Goal: Task Accomplishment & Management: Manage account settings

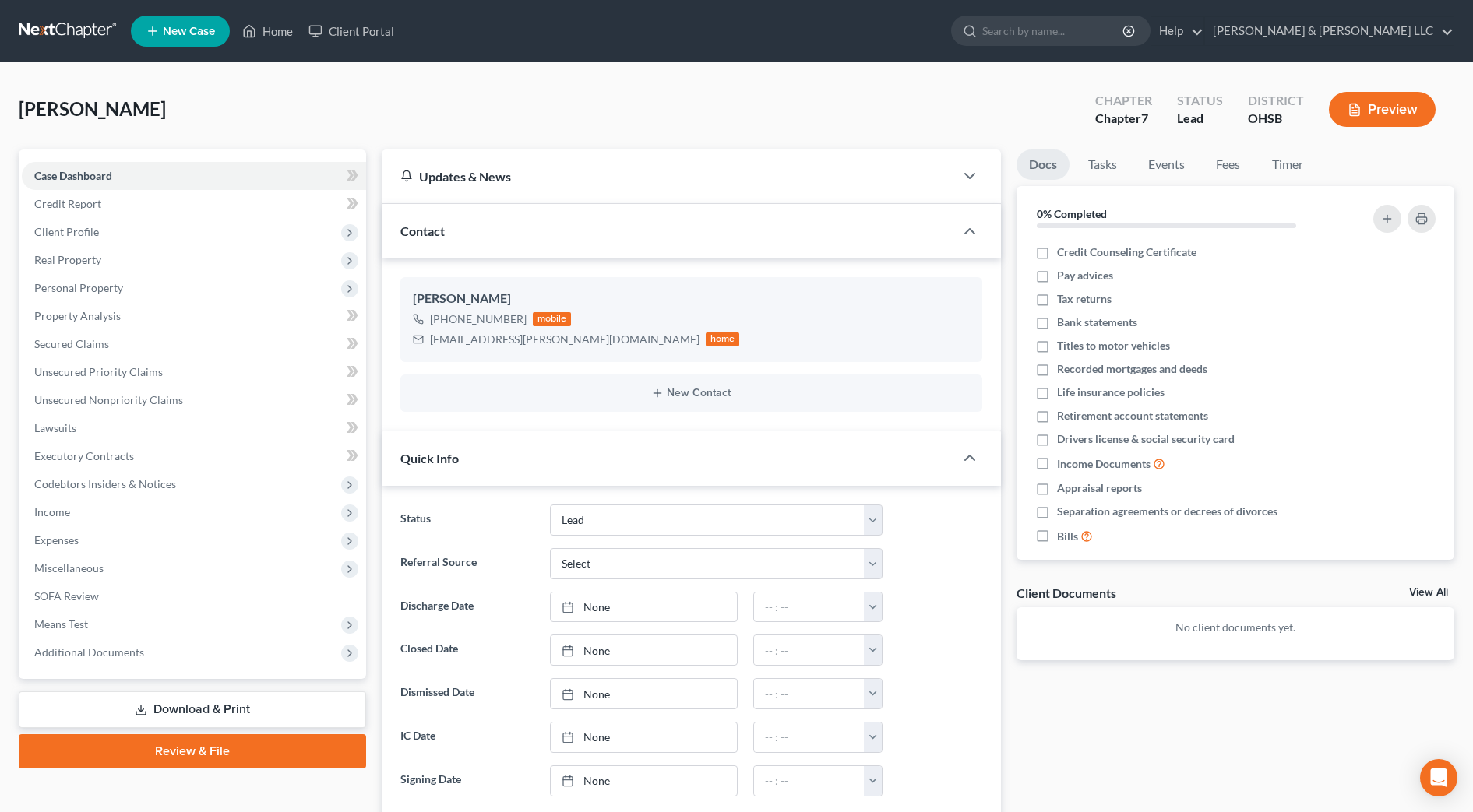
select select "5"
click at [1089, 28] on input "search" at bounding box center [1053, 31] width 142 height 29
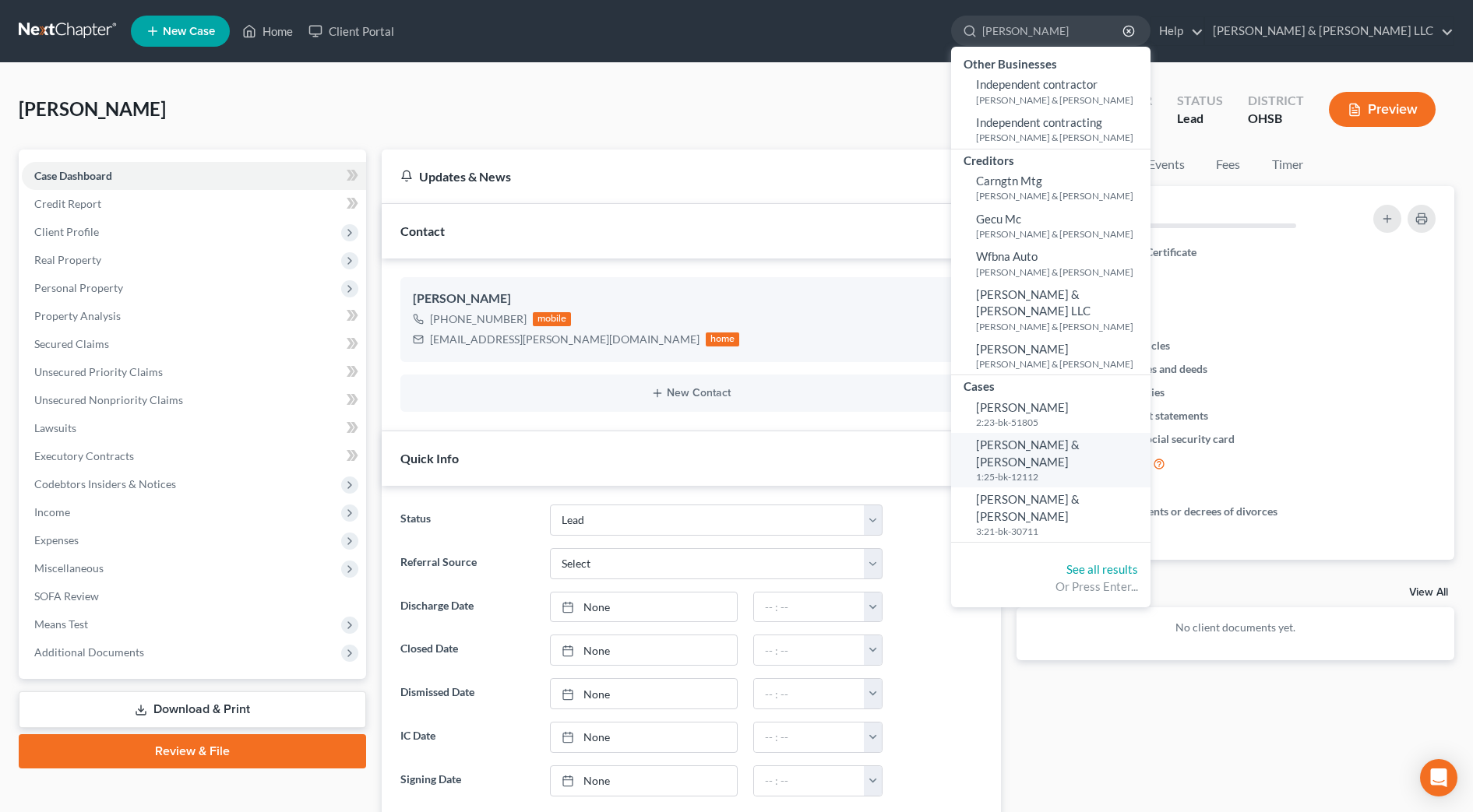
type input "[PERSON_NAME]"
click at [1080, 438] on span "[PERSON_NAME] & [PERSON_NAME]" at bounding box center [1028, 453] width 103 height 31
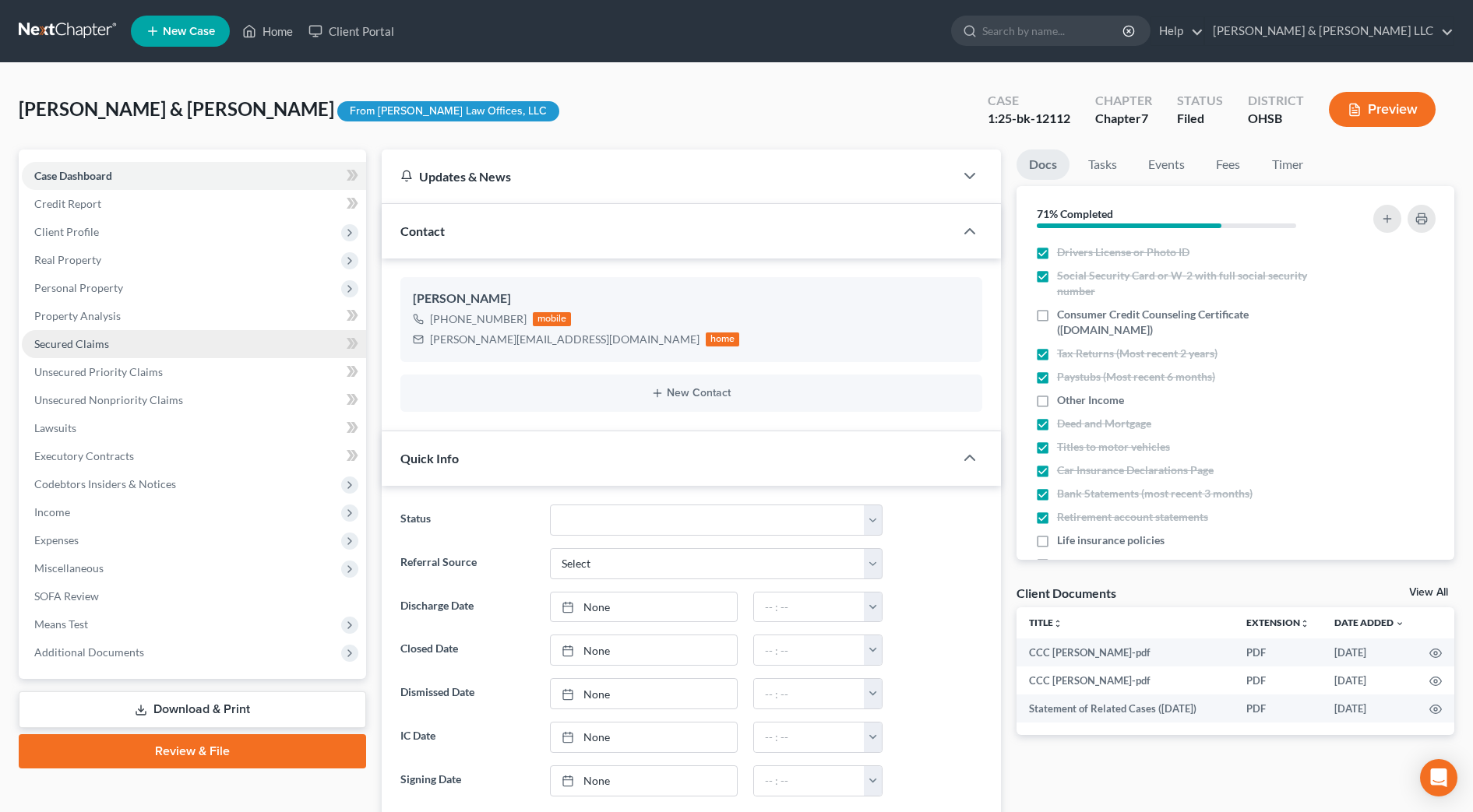
click at [93, 344] on span "Secured Claims" at bounding box center [72, 344] width 75 height 13
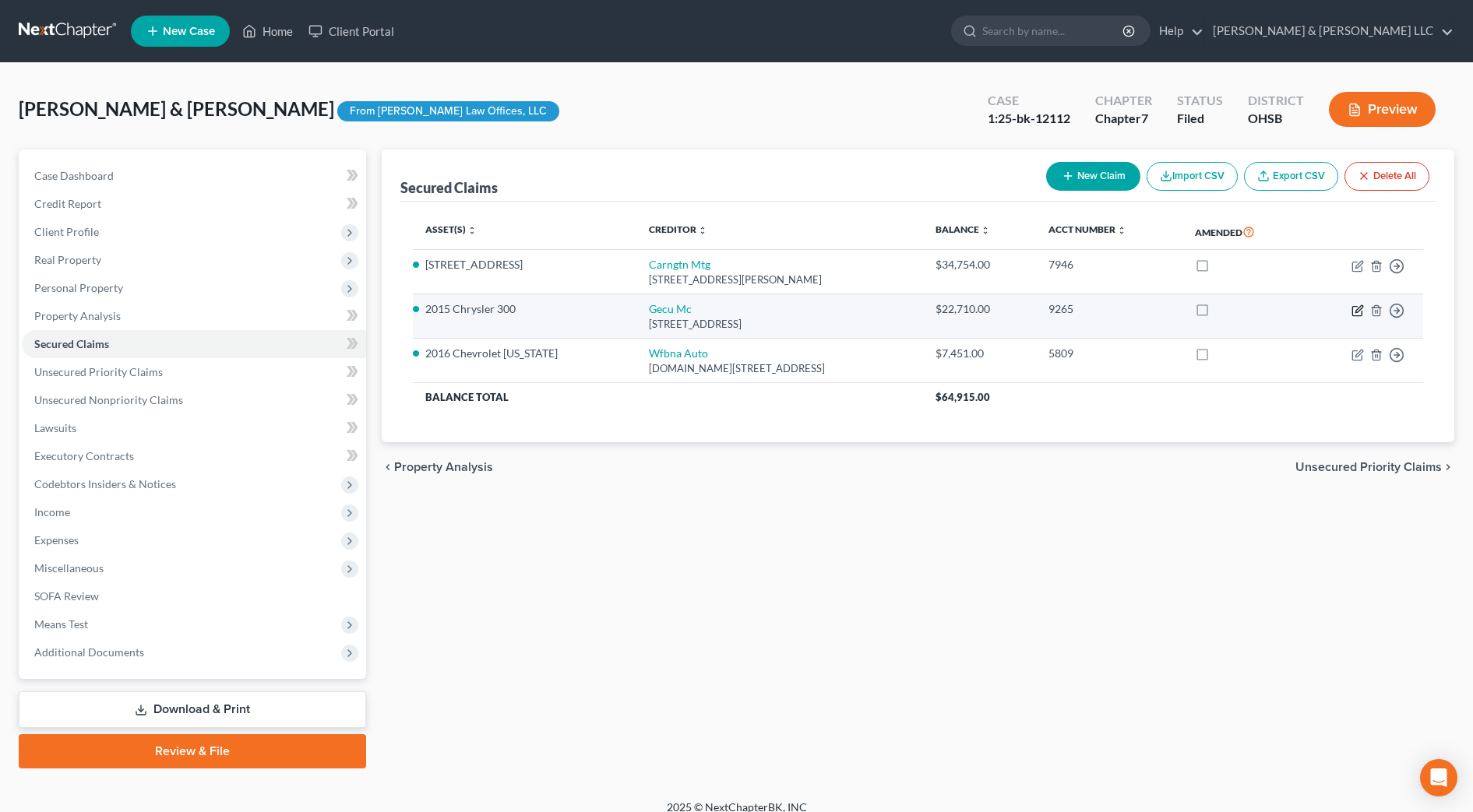
click at [1358, 310] on icon "button" at bounding box center [1357, 310] width 12 height 12
select select "36"
select select "0"
select select "1"
select select "2"
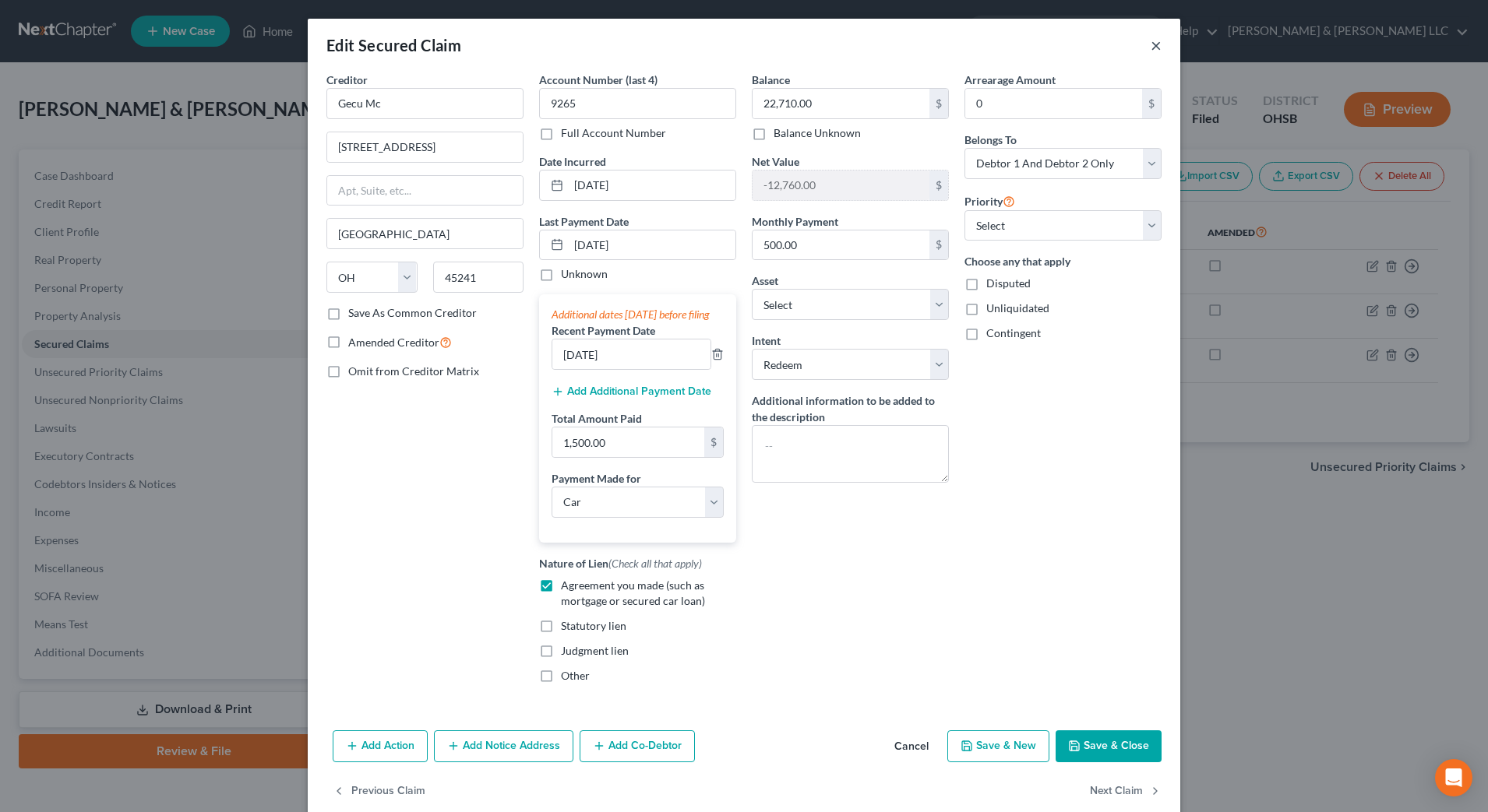
click at [1151, 49] on button "×" at bounding box center [1155, 45] width 11 height 19
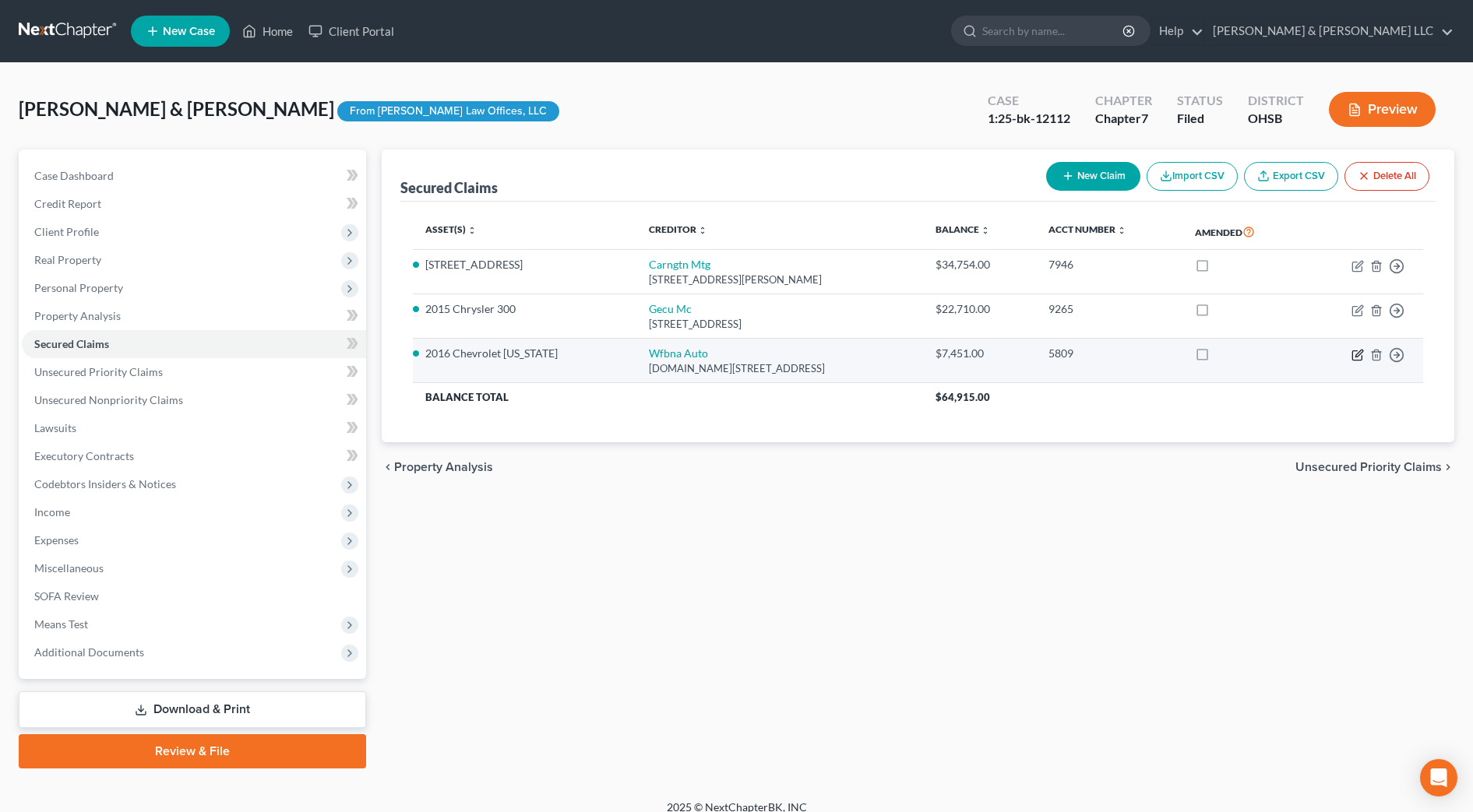
click at [1357, 350] on icon "button" at bounding box center [1357, 354] width 12 height 12
select select "28"
select select "0"
select select "3"
select select "2"
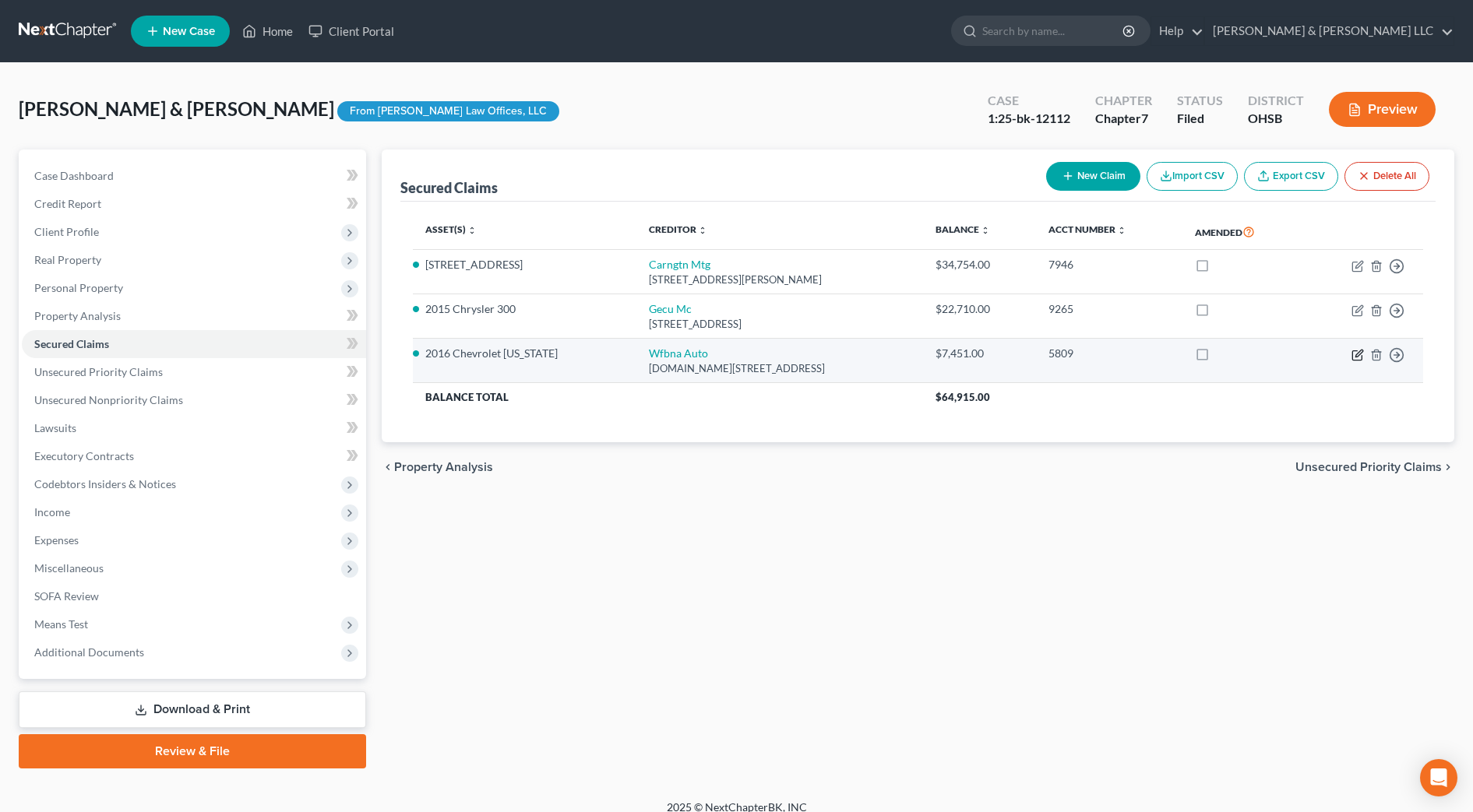
select select "2"
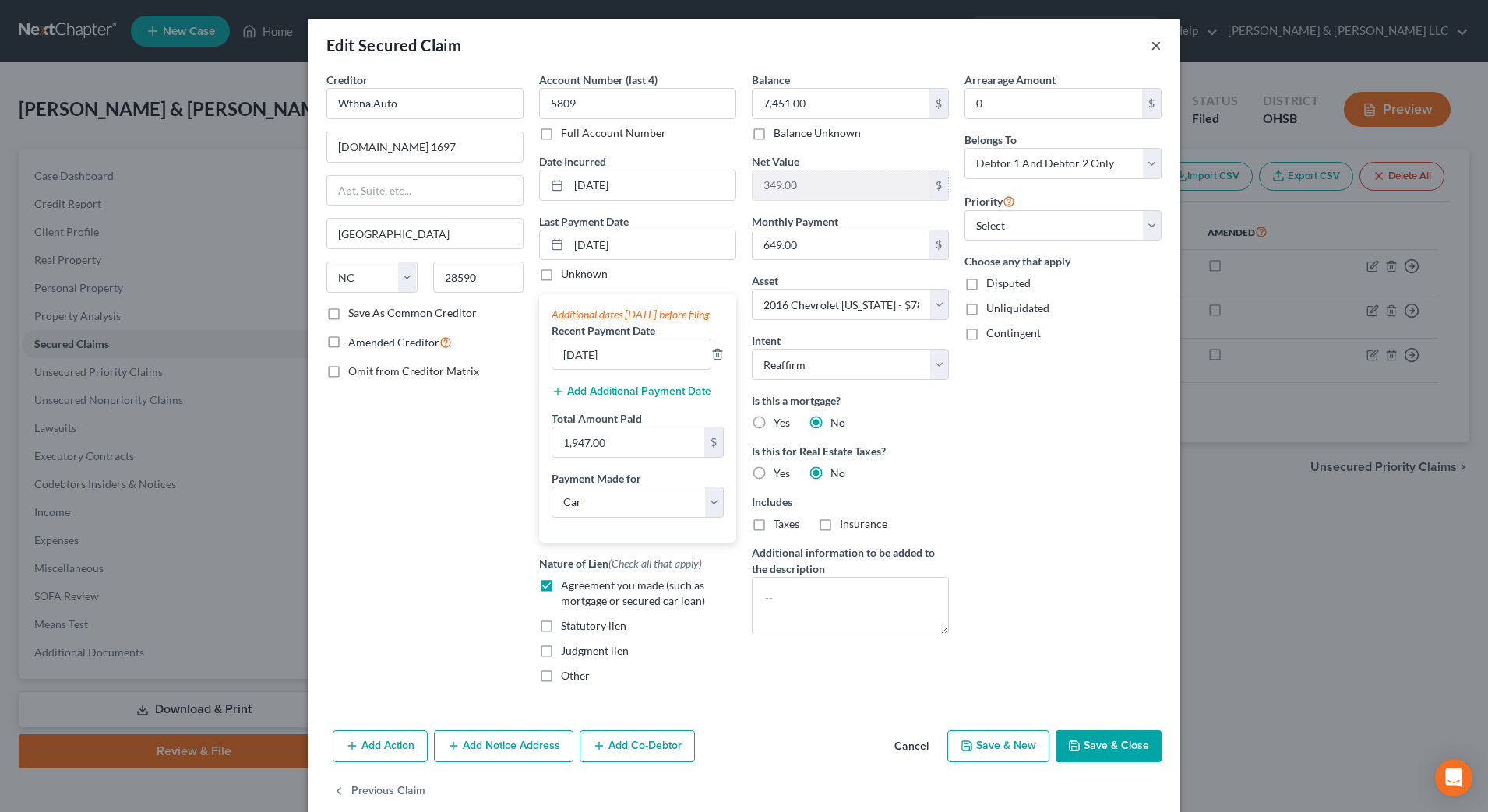
click at [1151, 47] on button "×" at bounding box center [1155, 45] width 11 height 19
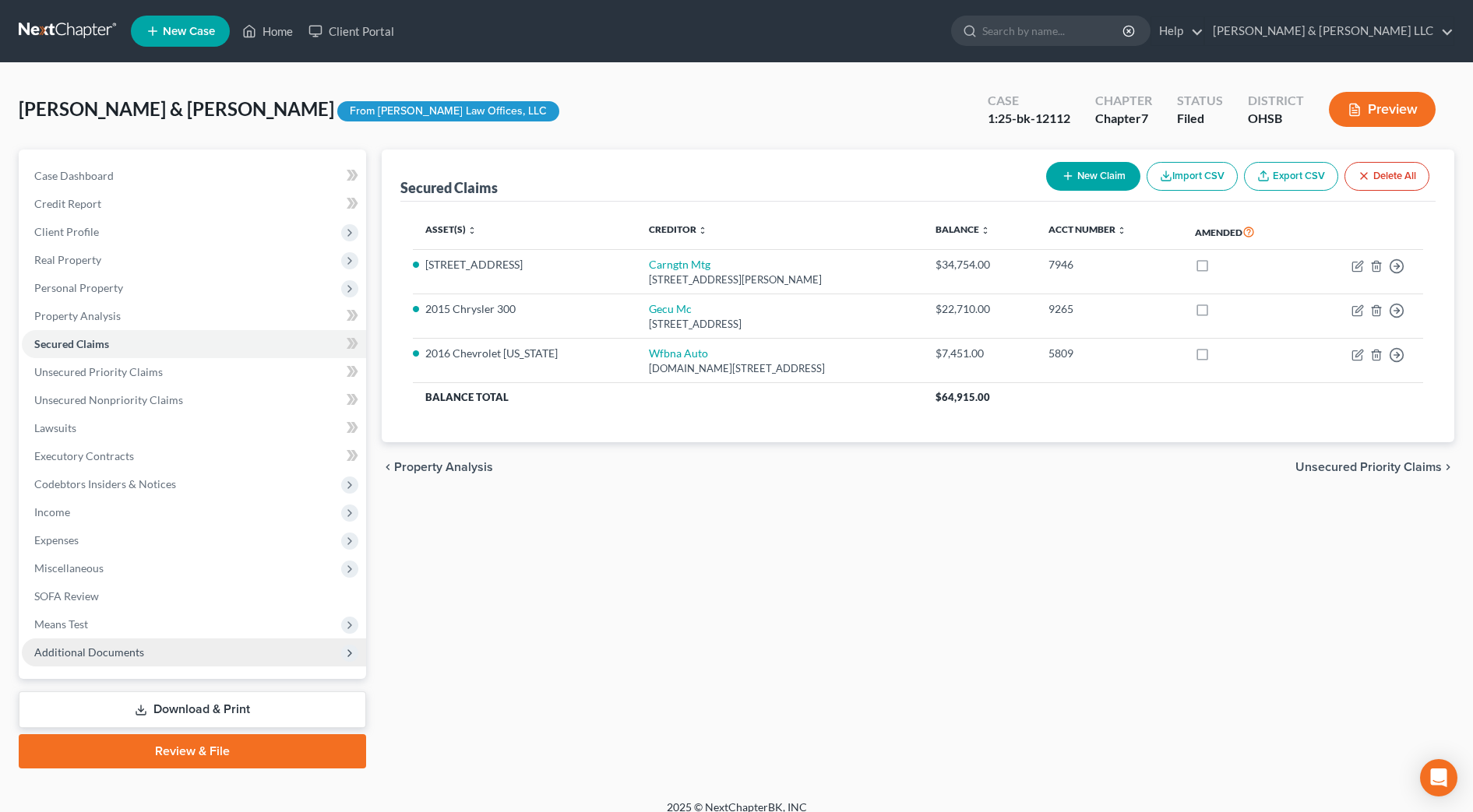
click at [143, 650] on span "Additional Documents" at bounding box center [194, 652] width 344 height 28
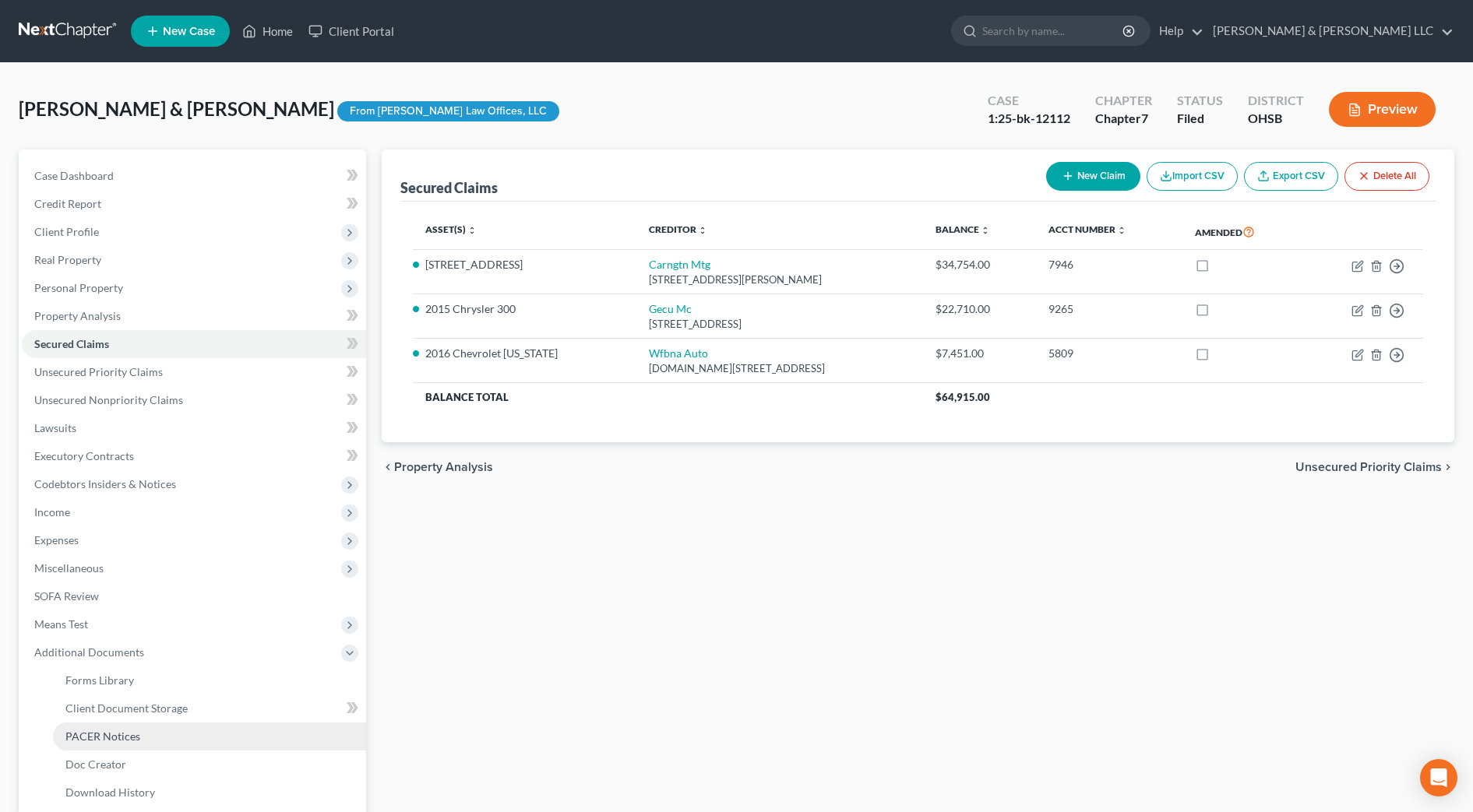
click at [137, 731] on span "PACER Notices" at bounding box center [102, 737] width 75 height 13
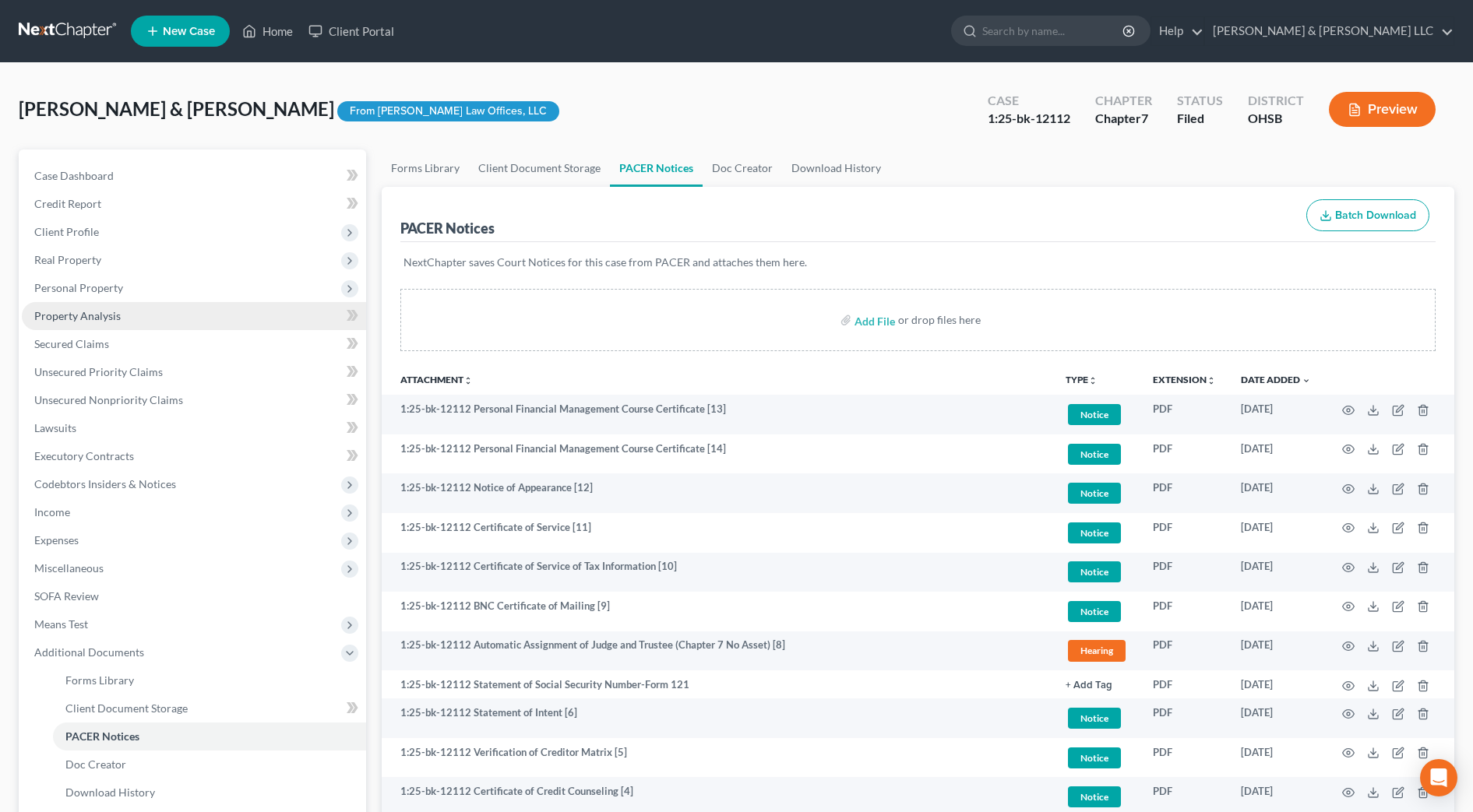
click at [110, 329] on link "Property Analysis" at bounding box center [194, 315] width 344 height 28
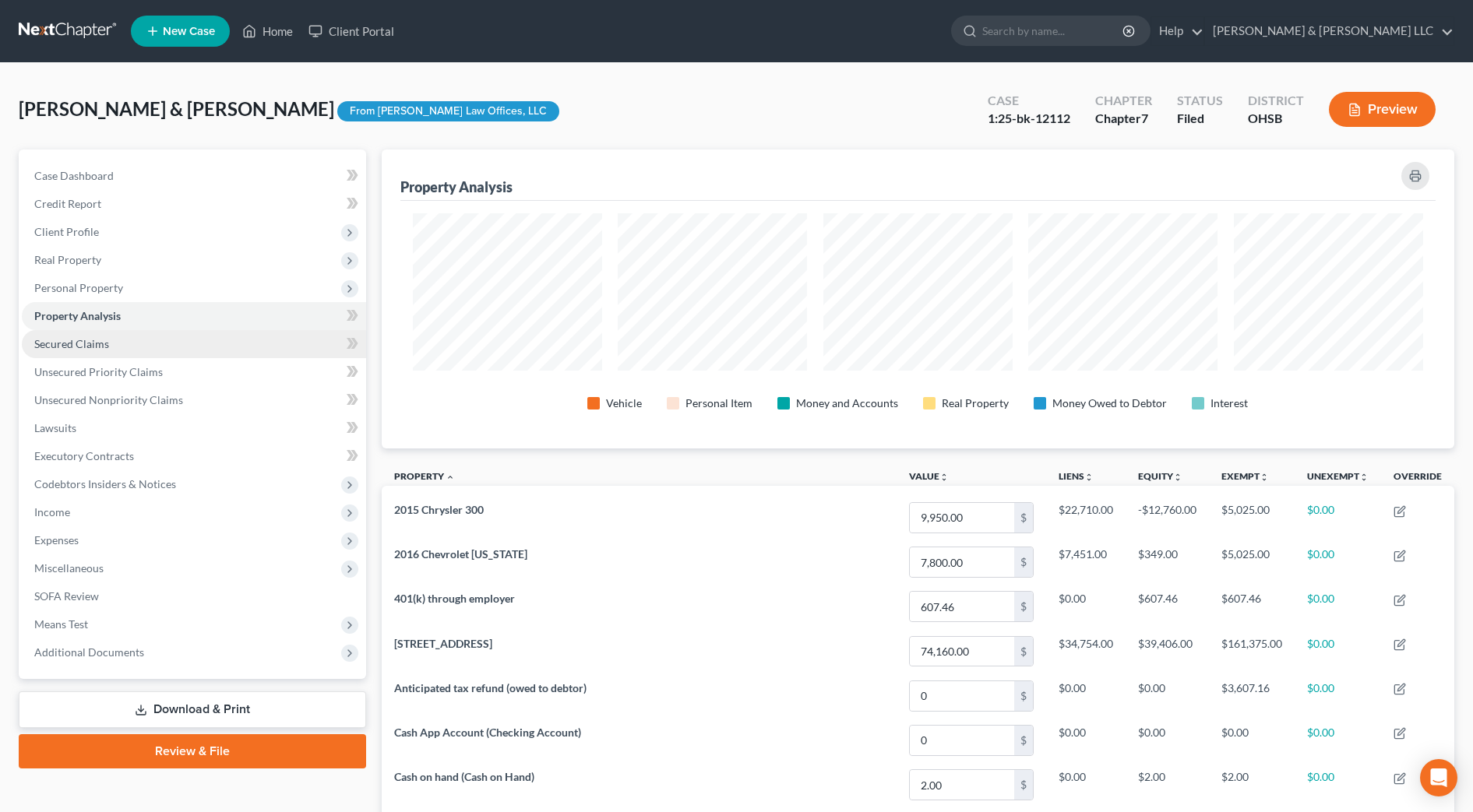
scroll to position [299, 1073]
click at [107, 338] on span "Secured Claims" at bounding box center [72, 344] width 75 height 13
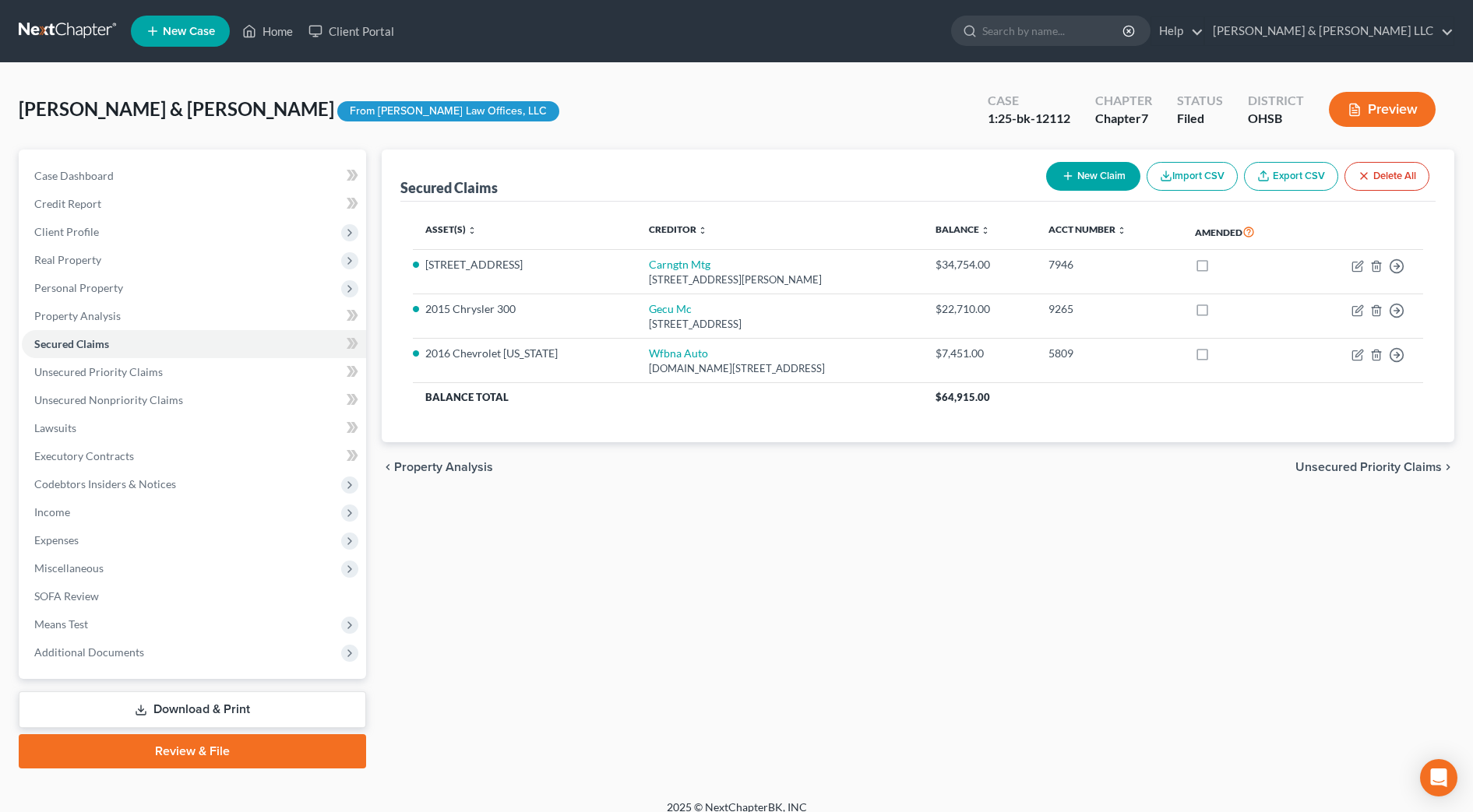
click at [829, 478] on div "chevron_left Property Analysis Unsecured Priority Claims chevron_right" at bounding box center [918, 467] width 1072 height 50
click at [1352, 352] on icon "button" at bounding box center [1357, 354] width 12 height 12
select select "28"
select select "0"
select select "3"
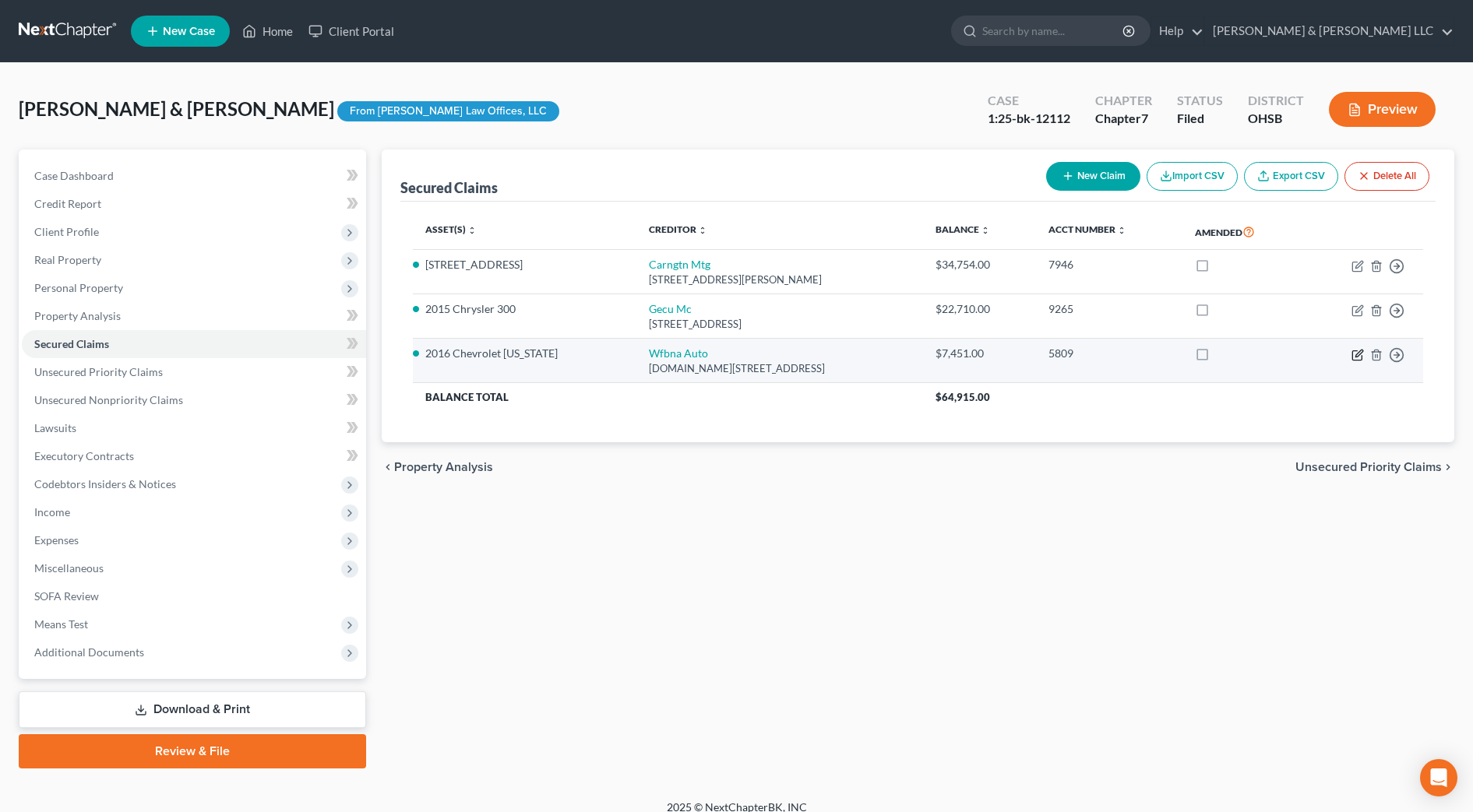
select select "2"
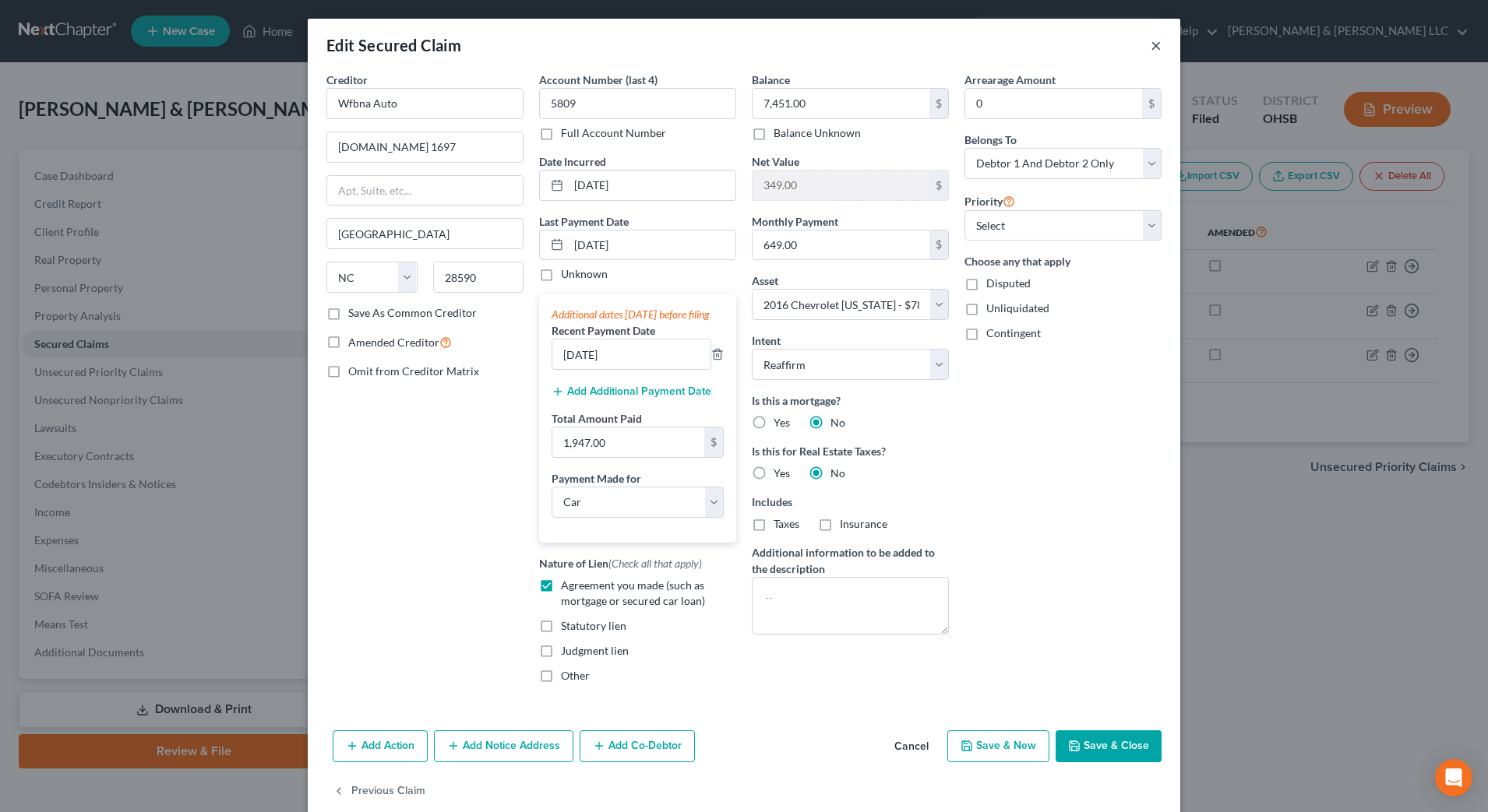
click at [1151, 41] on button "×" at bounding box center [1155, 45] width 11 height 19
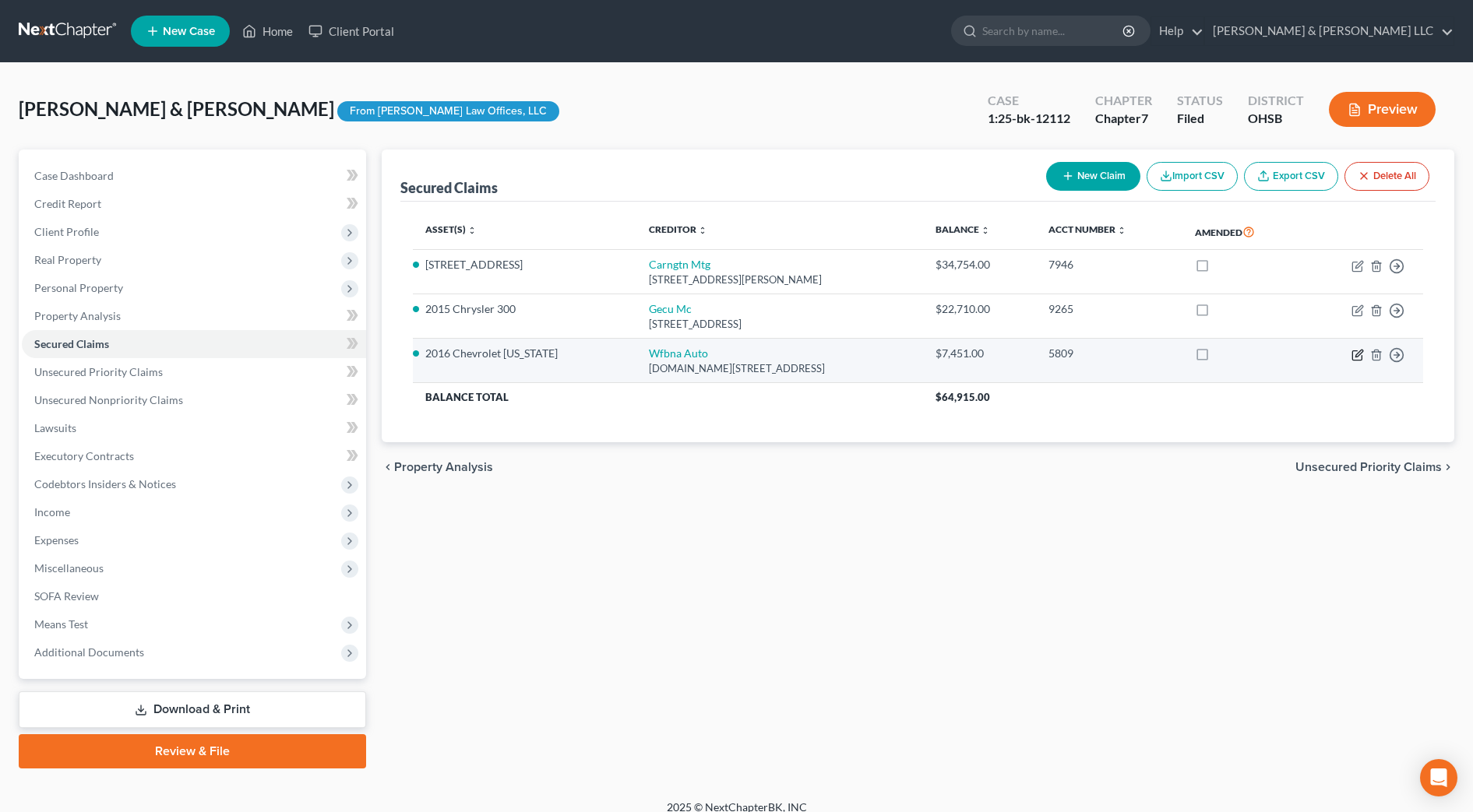
click at [1354, 355] on icon "button" at bounding box center [1357, 354] width 12 height 12
select select "28"
select select "0"
select select "3"
select select "2"
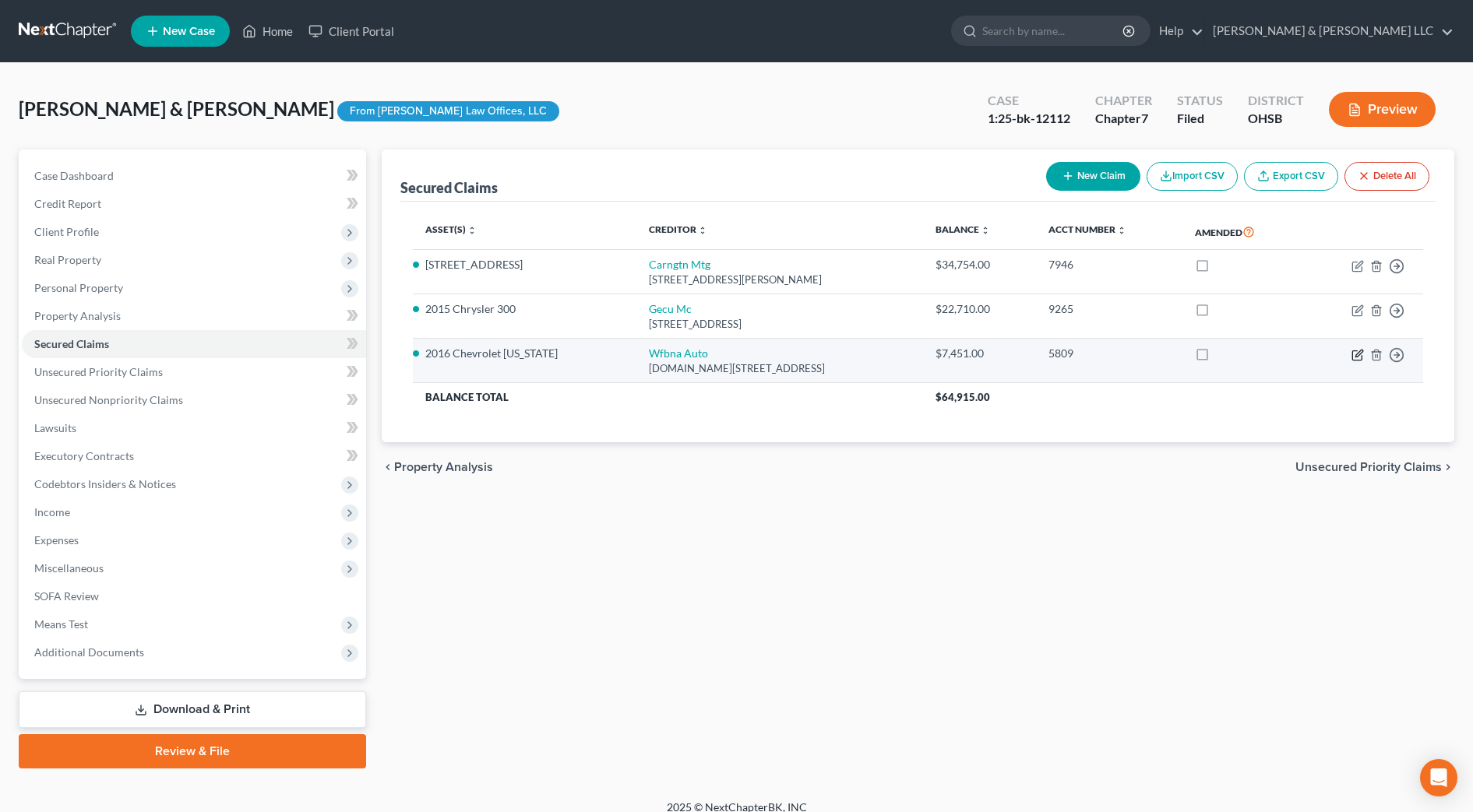
select select "2"
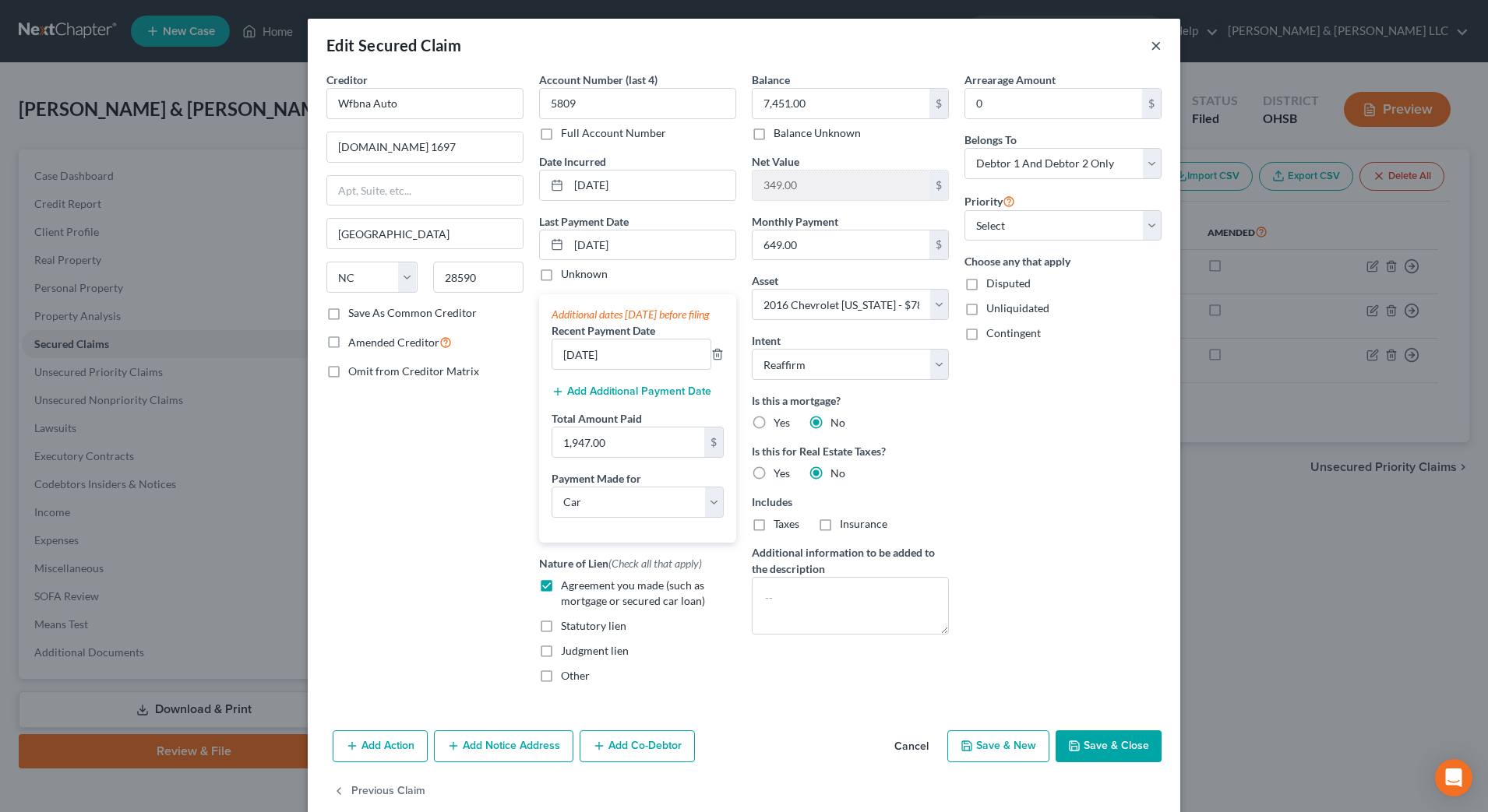
click at [1151, 47] on button "×" at bounding box center [1155, 45] width 11 height 19
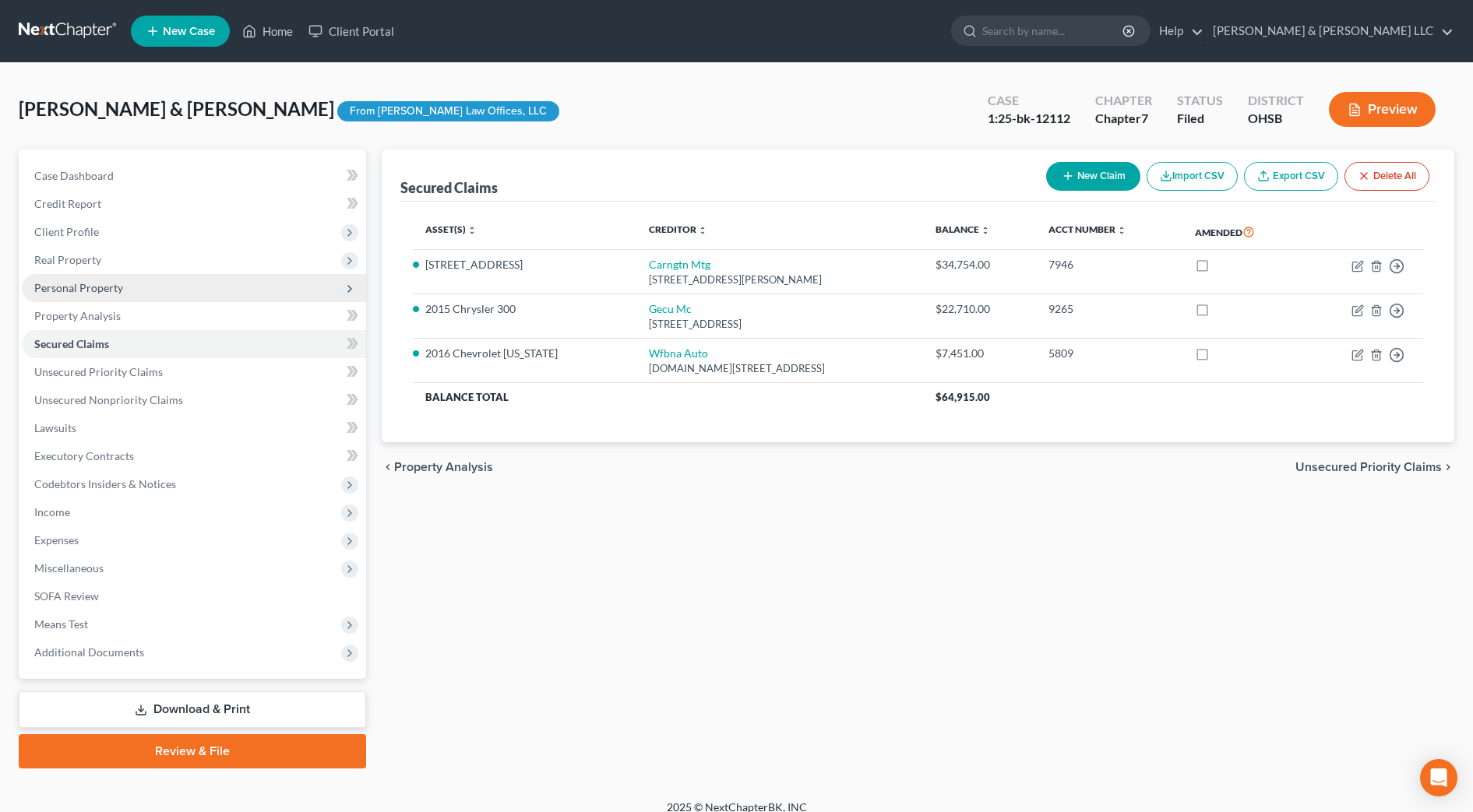
click at [115, 288] on span "Personal Property" at bounding box center [78, 288] width 89 height 13
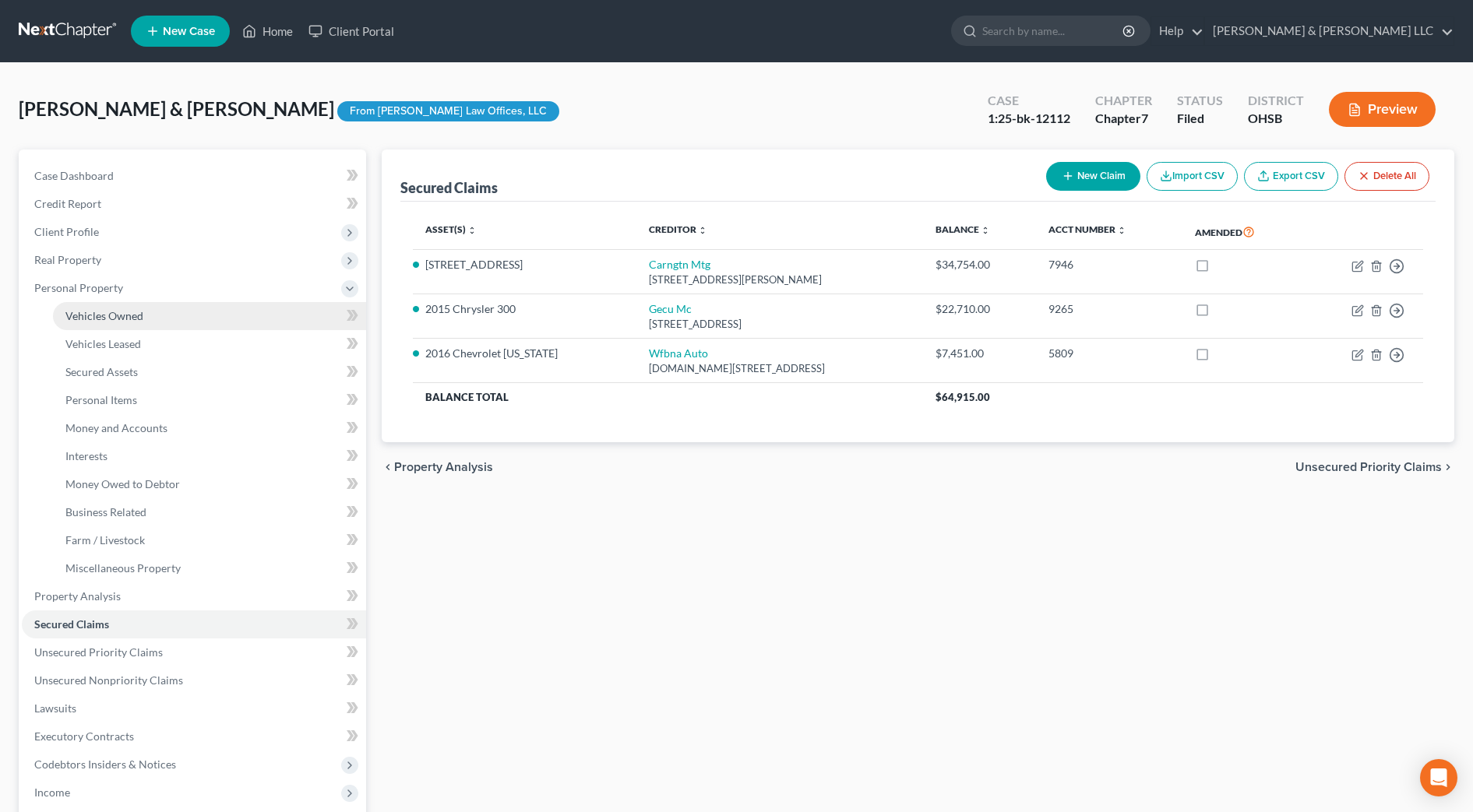
click at [116, 316] on span "Vehicles Owned" at bounding box center [104, 316] width 78 height 13
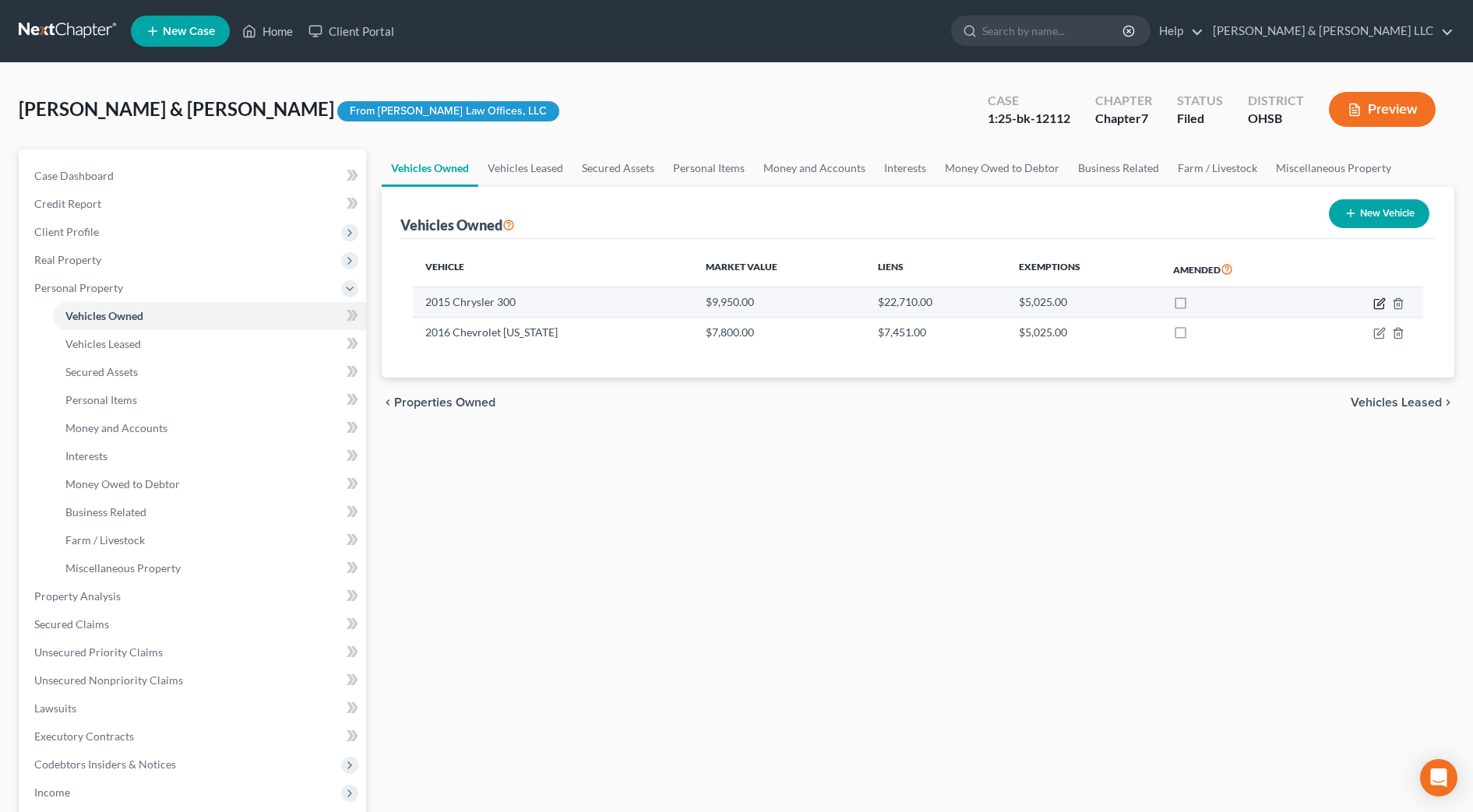
click at [1384, 306] on icon "button" at bounding box center [1379, 304] width 10 height 10
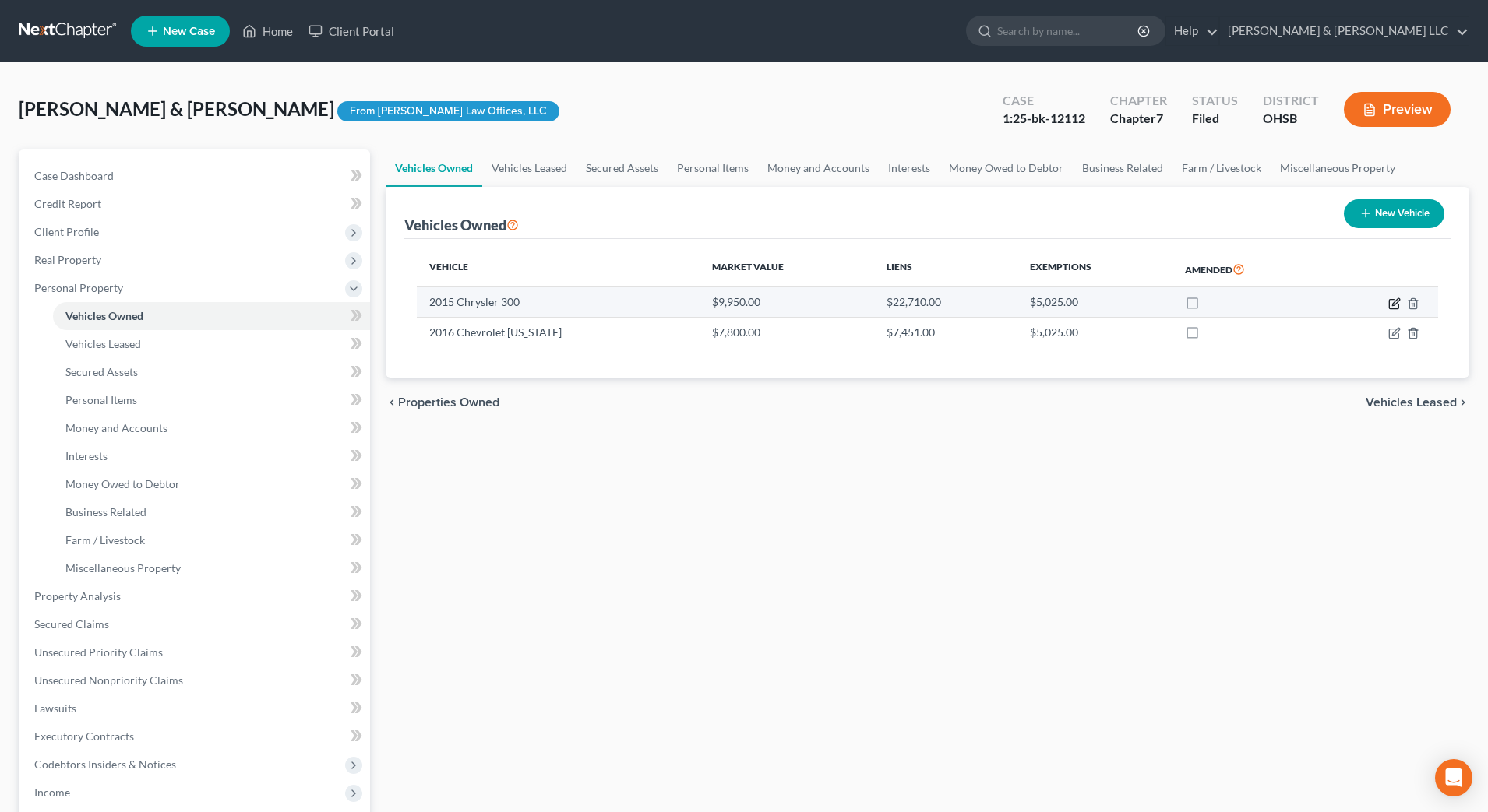
select select "0"
select select "11"
select select "2"
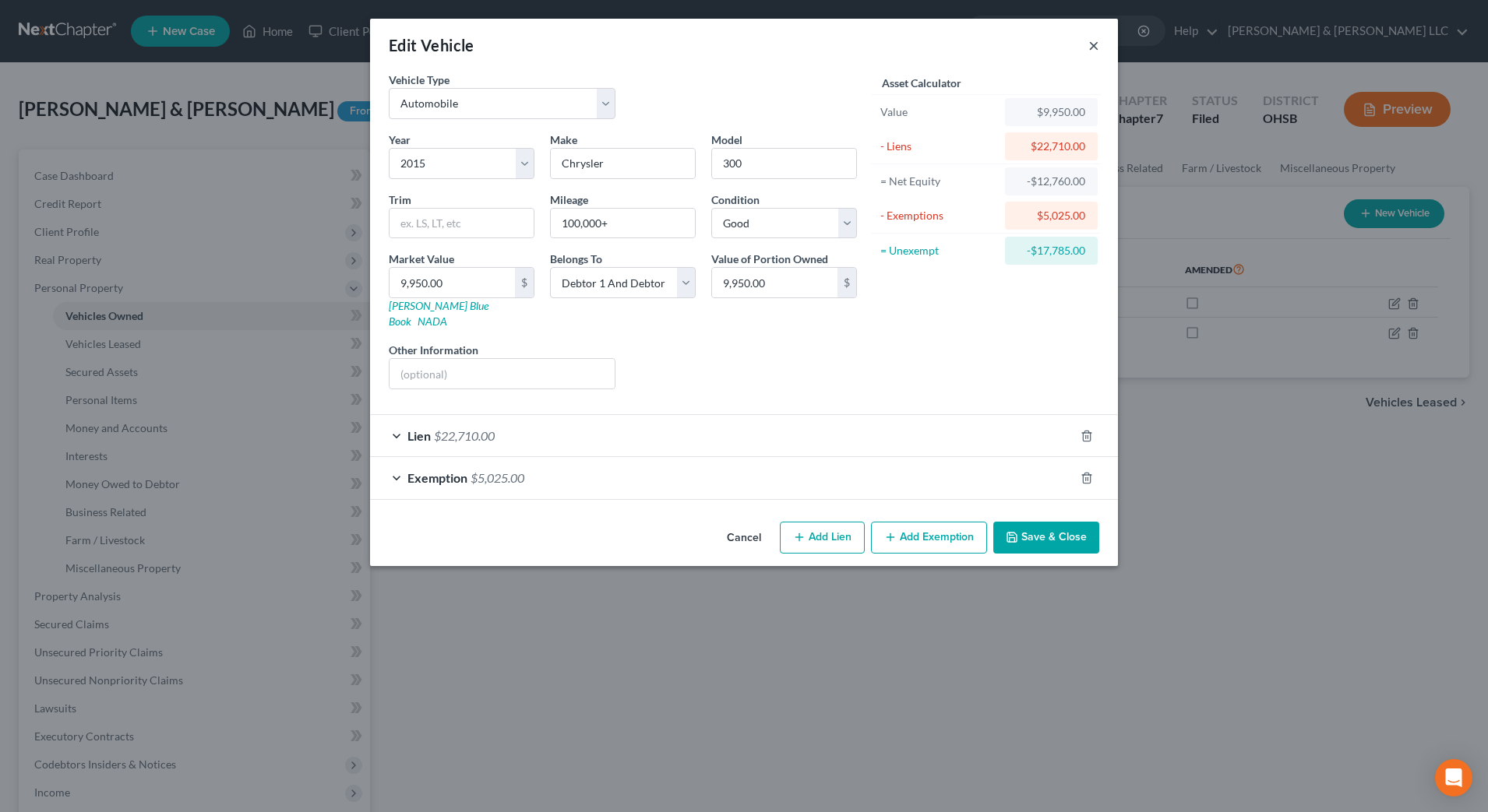
click at [1096, 40] on button "×" at bounding box center [1093, 45] width 11 height 19
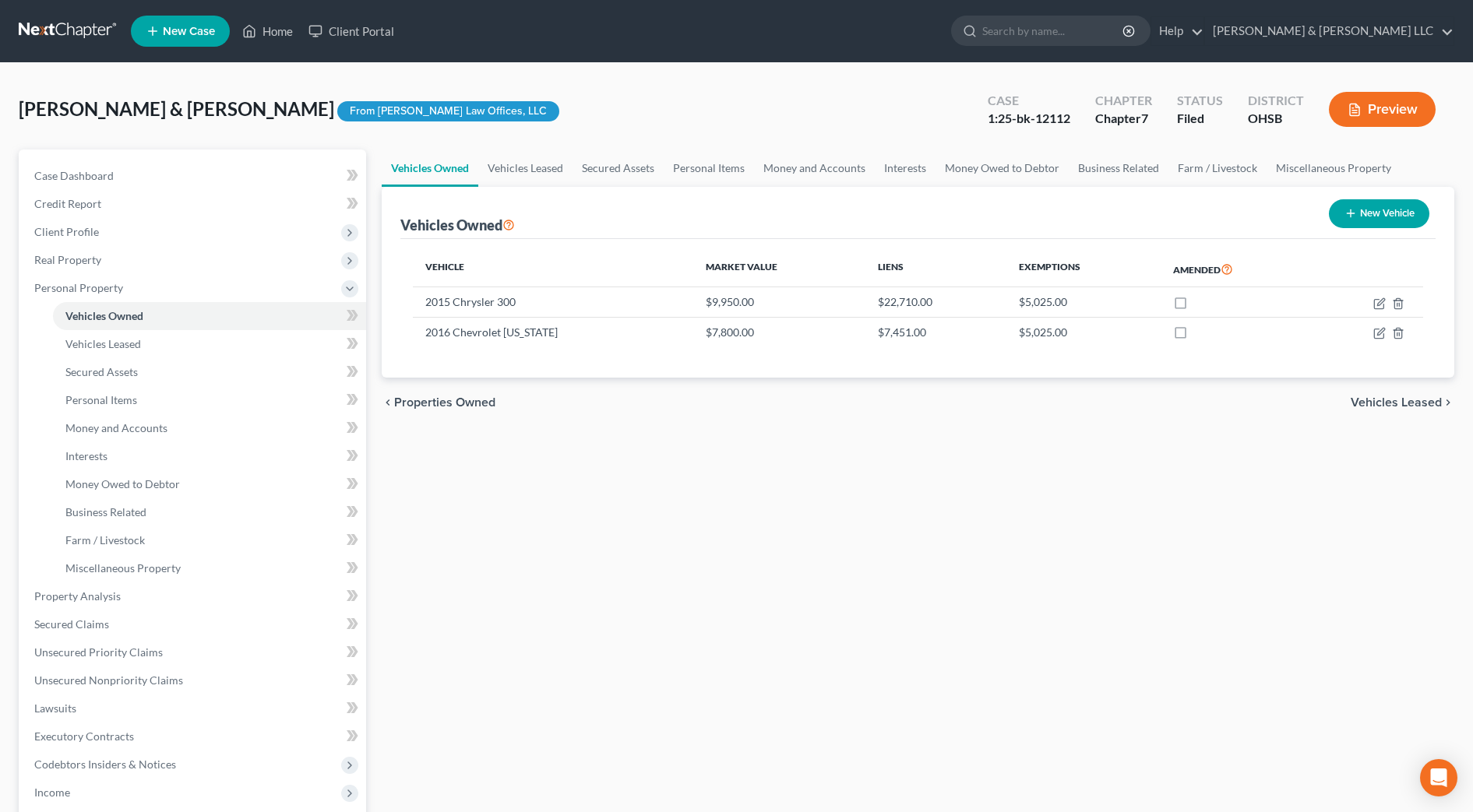
click at [959, 394] on div "chevron_left Properties Owned Vehicles Leased chevron_right" at bounding box center [918, 402] width 1072 height 50
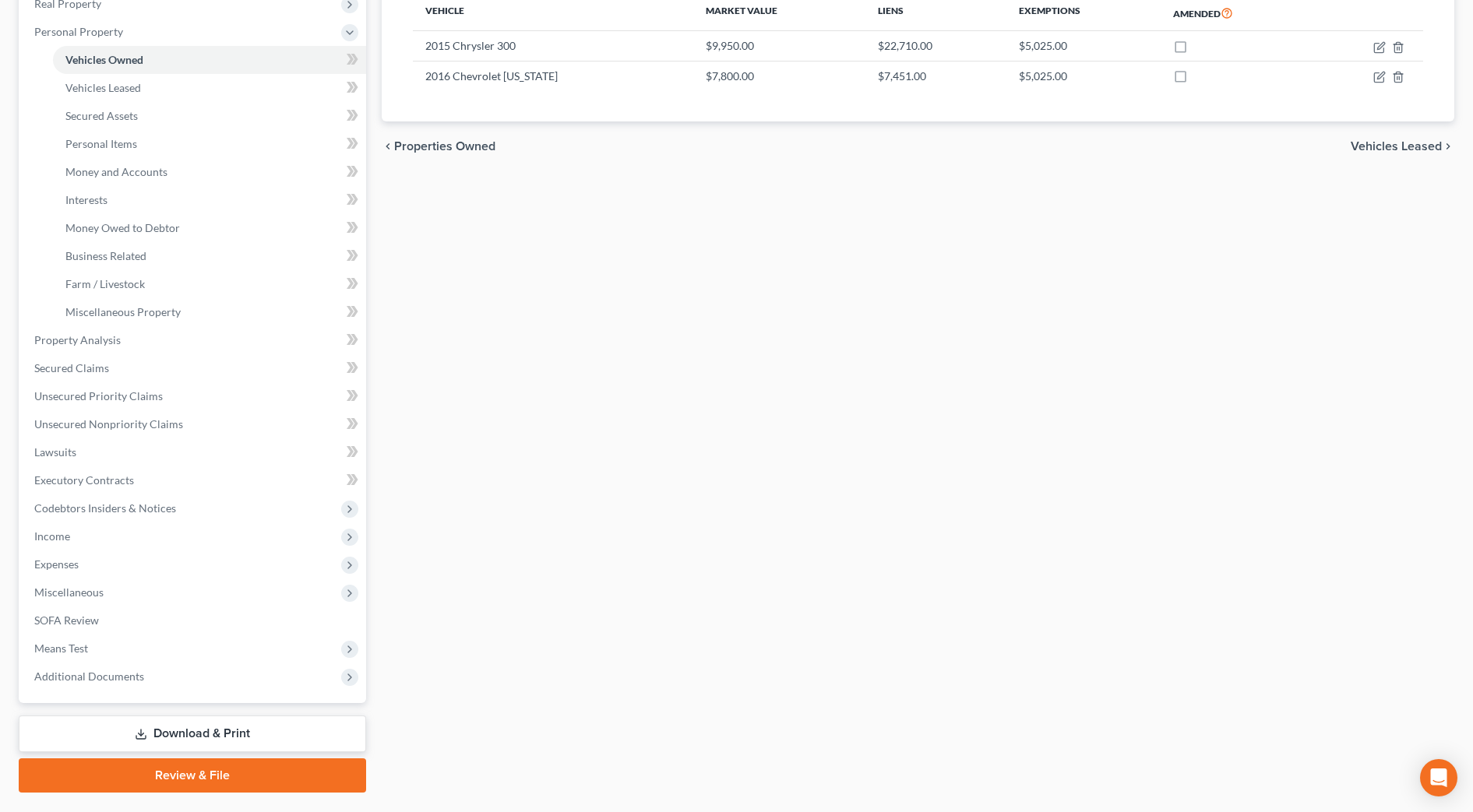
scroll to position [4, 0]
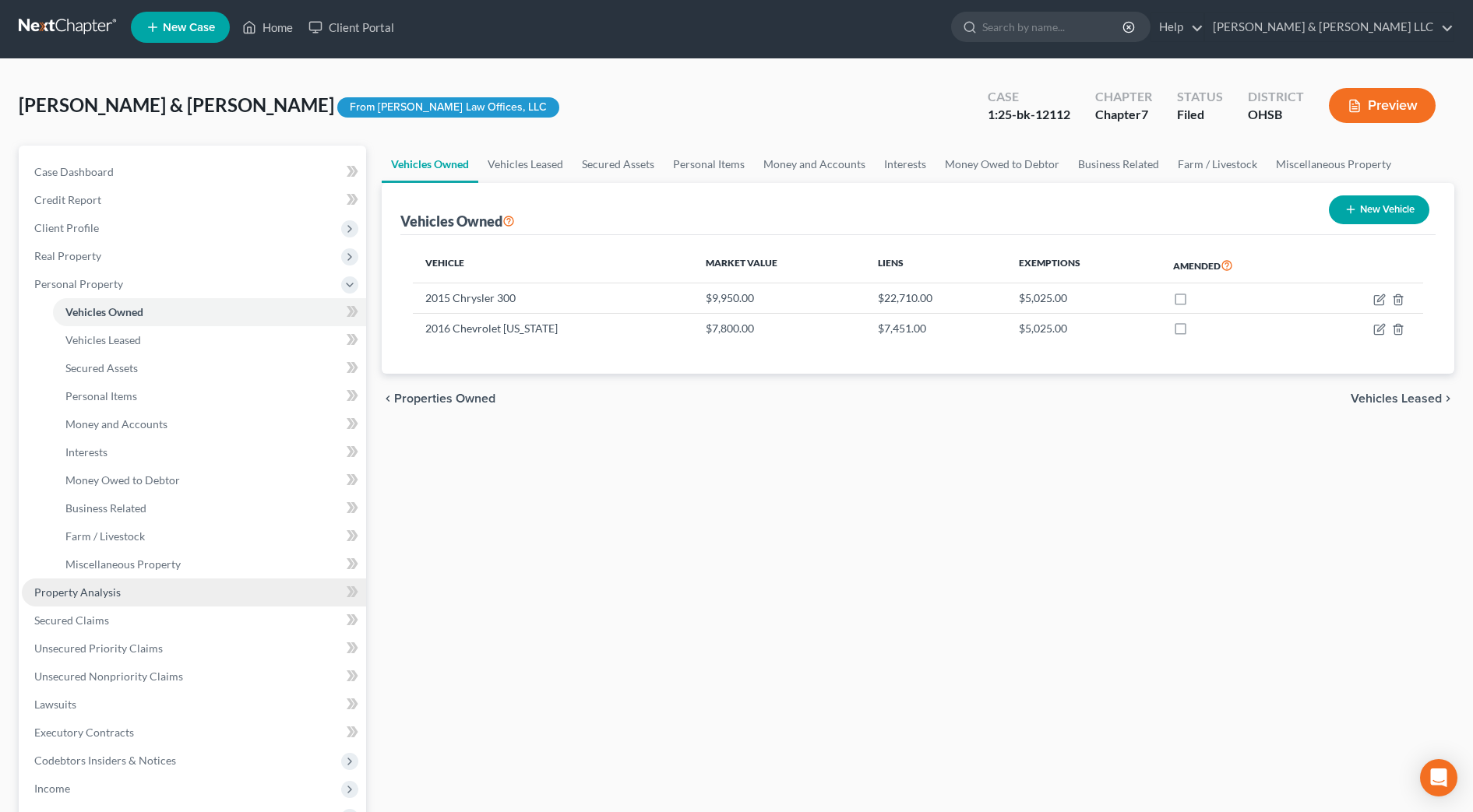
click at [121, 585] on link "Property Analysis" at bounding box center [194, 592] width 344 height 28
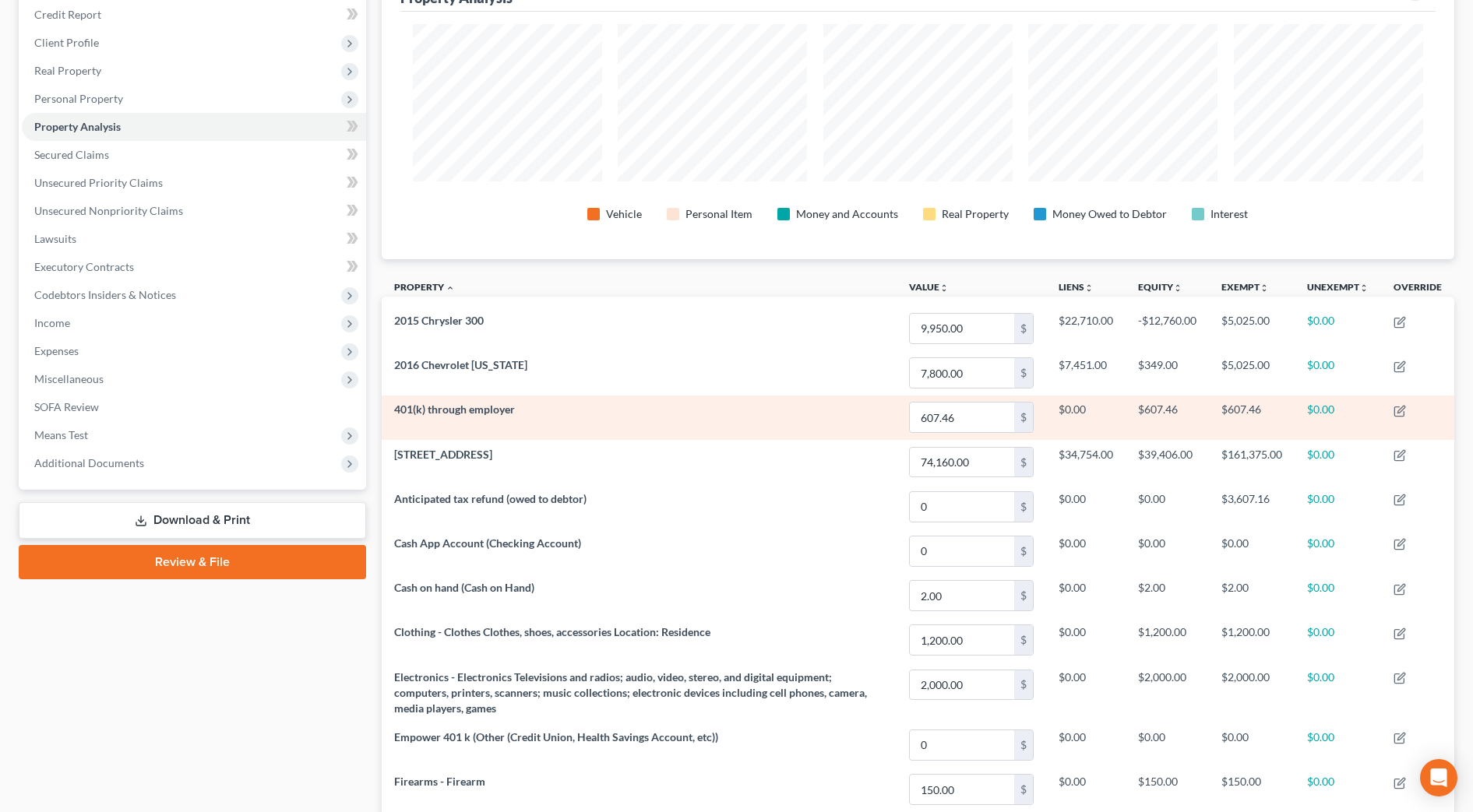
scroll to position [175, 0]
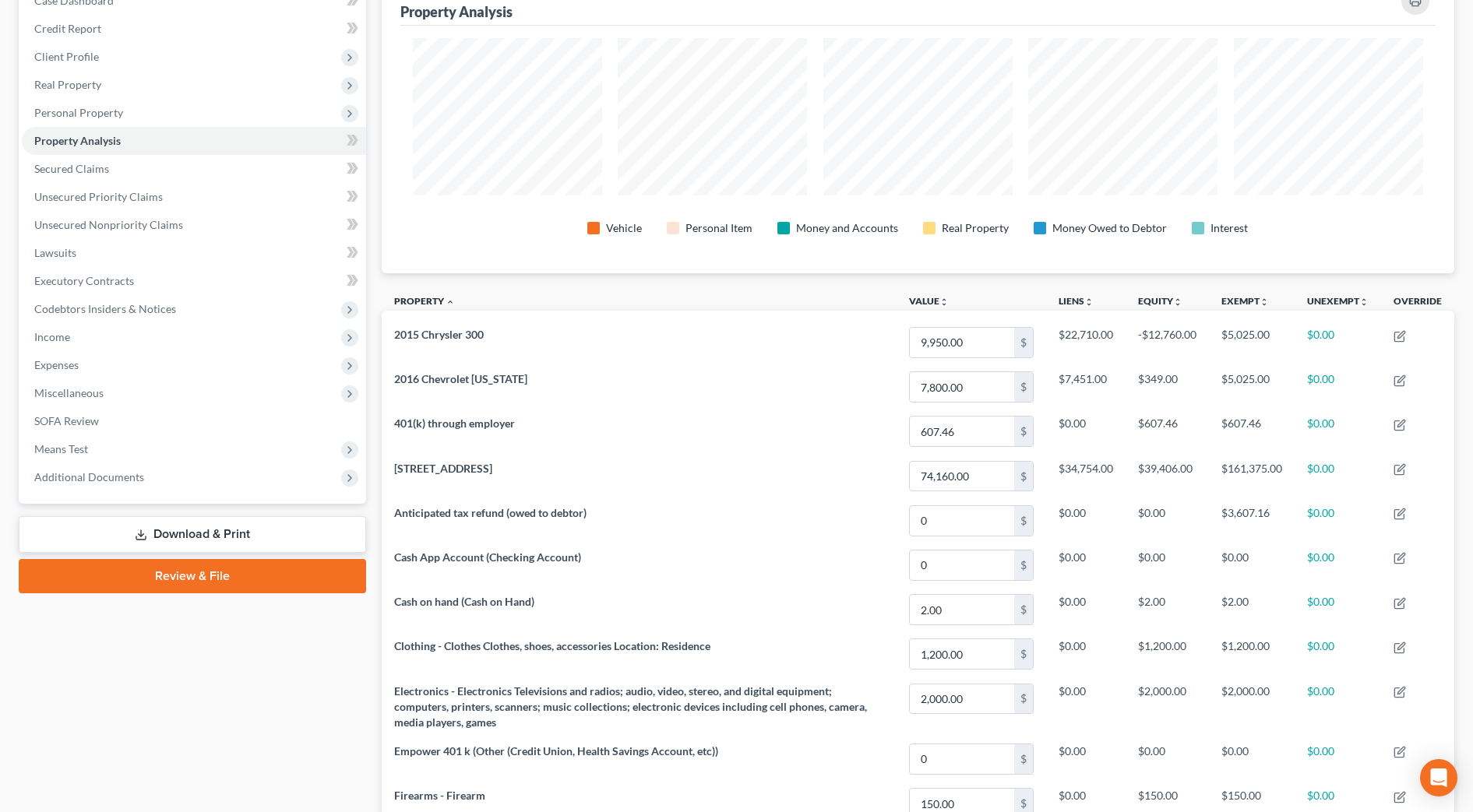
click at [319, 696] on div "Case Dashboard Payments Invoices Payments Payments Credit Report Client Profile" at bounding box center [192, 558] width 363 height 1168
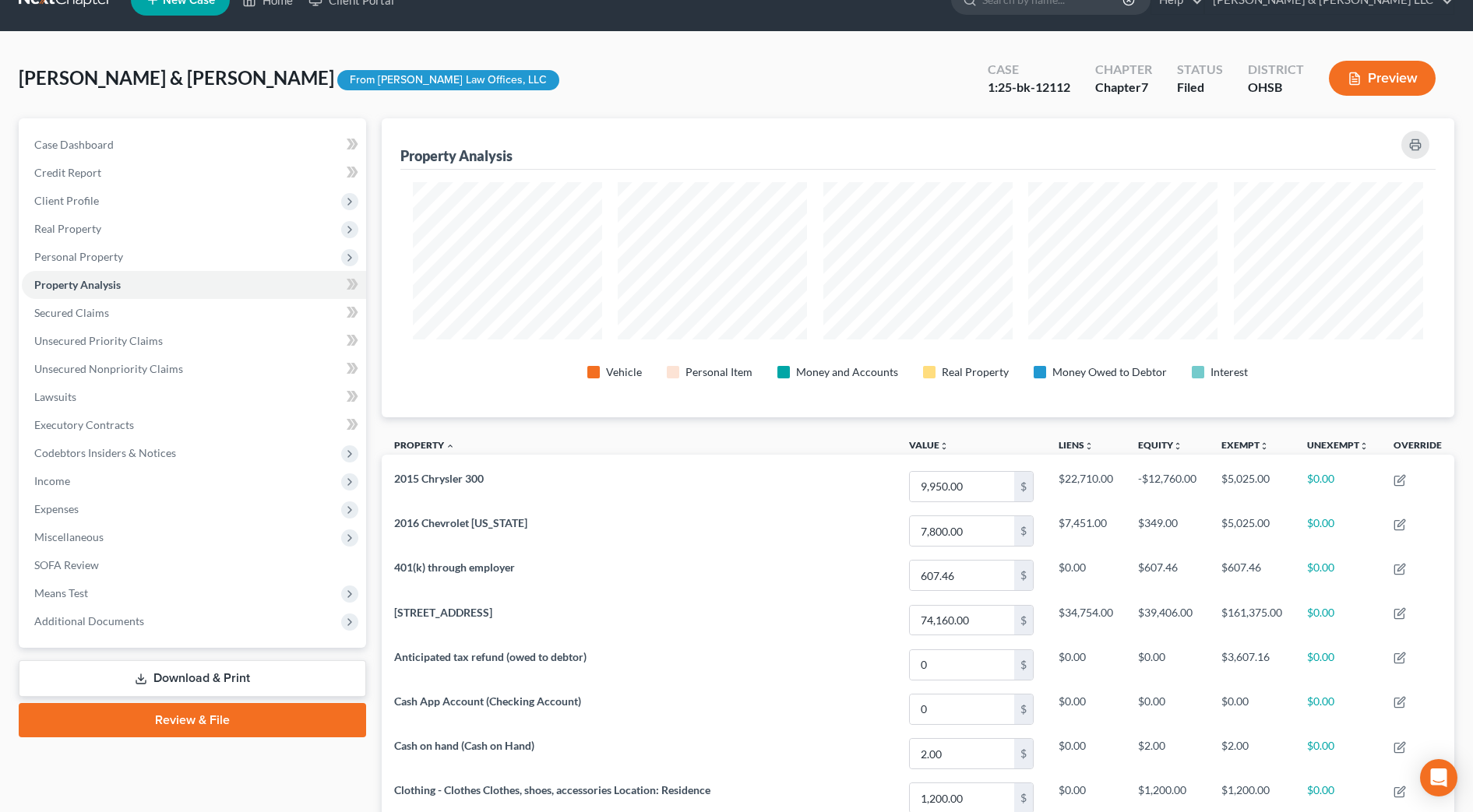
scroll to position [0, 0]
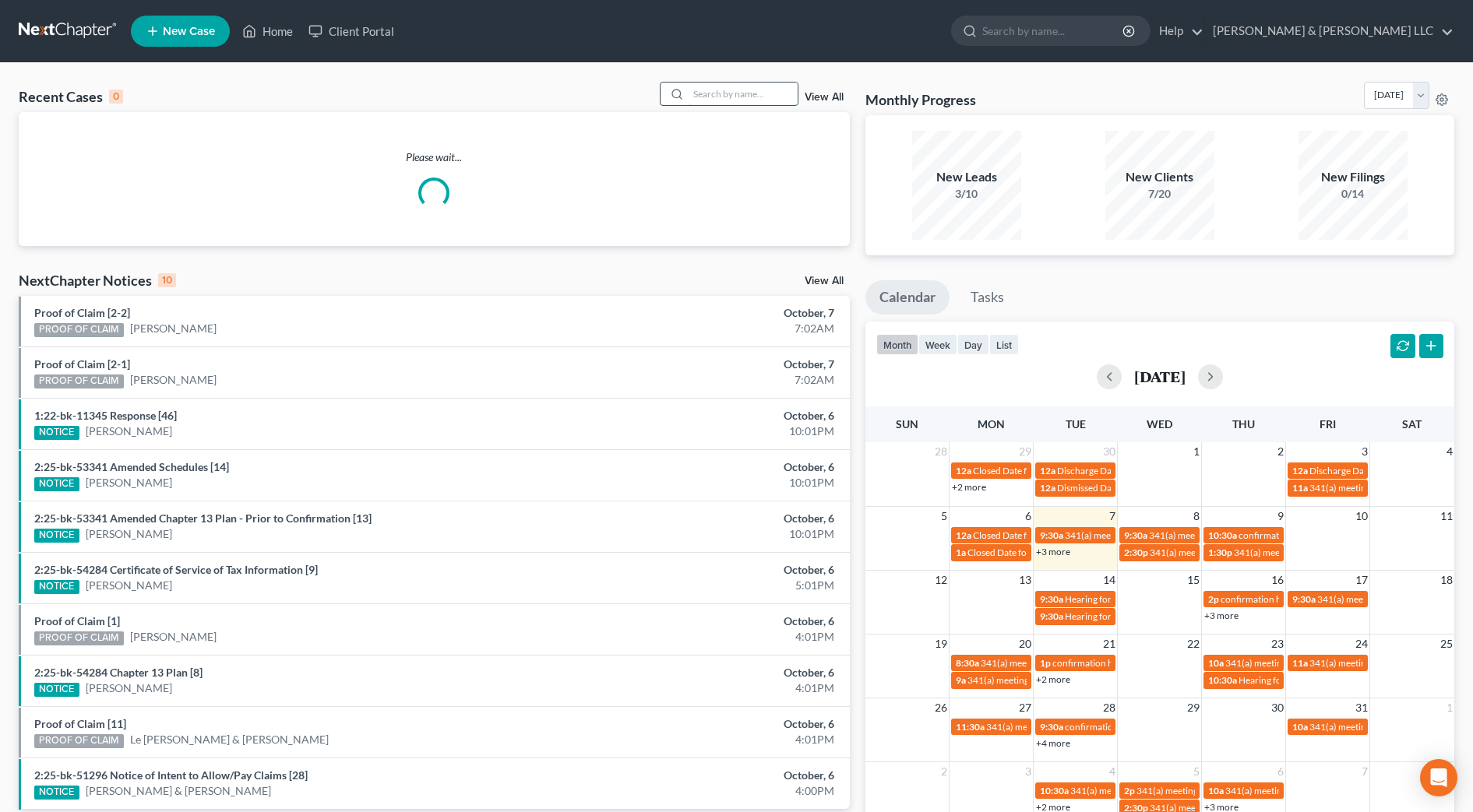
click at [697, 94] on input "search" at bounding box center [744, 94] width 109 height 23
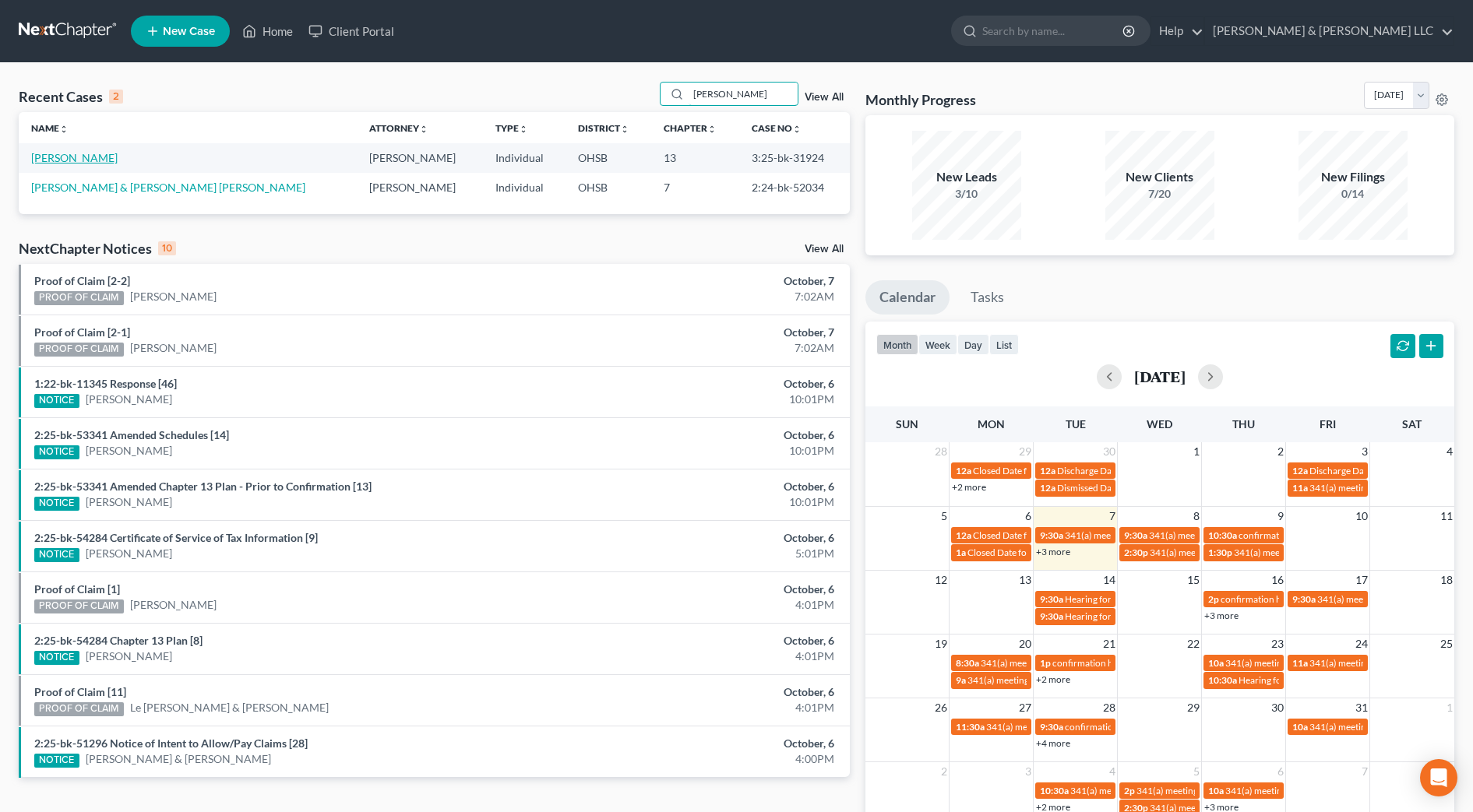
type input "bennett"
click at [88, 160] on link "Bennett, Tonya" at bounding box center [75, 158] width 86 height 13
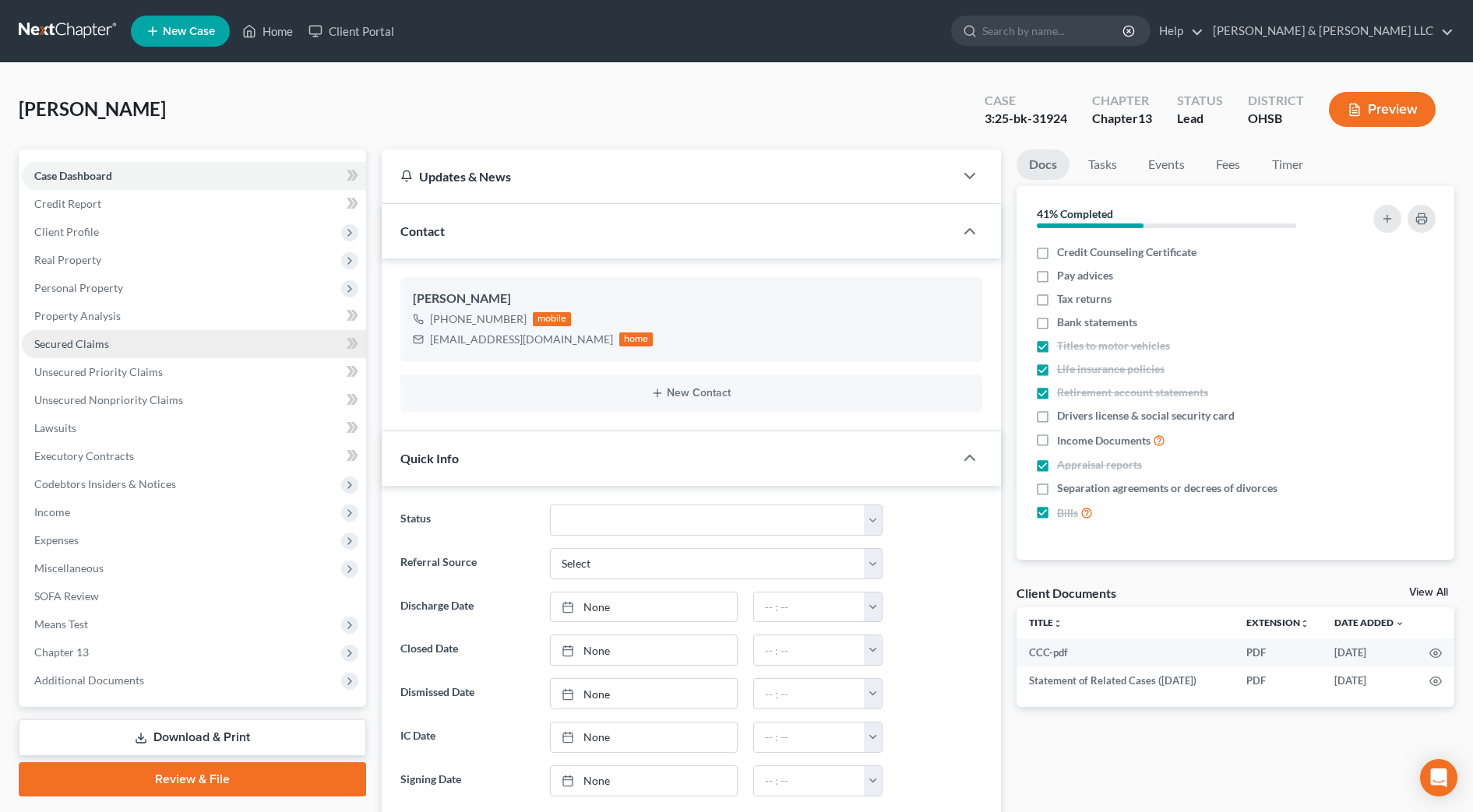
scroll to position [458, 0]
click at [108, 335] on link "Secured Claims" at bounding box center [194, 344] width 344 height 28
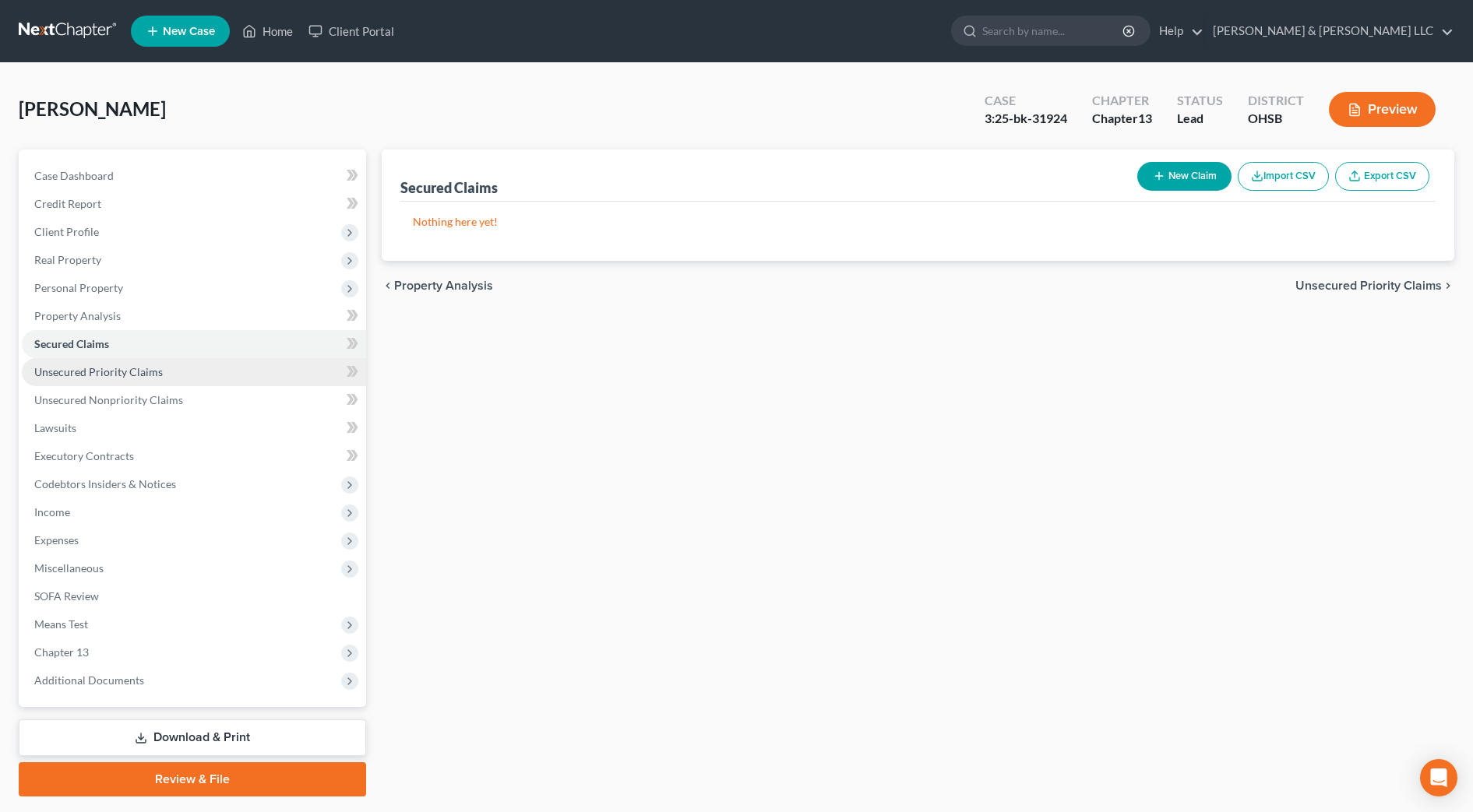
click at [112, 369] on span "Unsecured Priority Claims" at bounding box center [98, 372] width 128 height 13
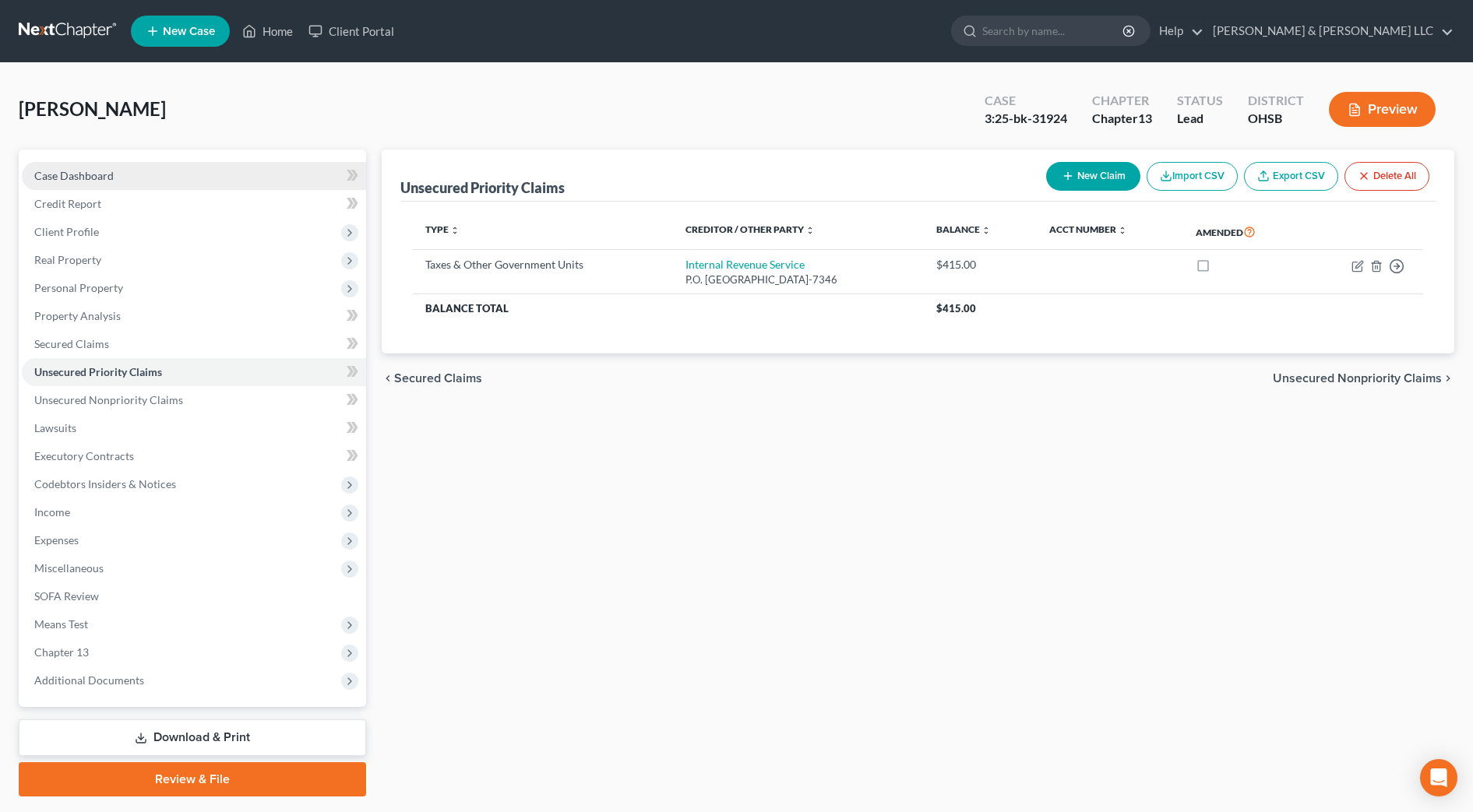
click at [86, 182] on span "Case Dashboard" at bounding box center [74, 176] width 79 height 13
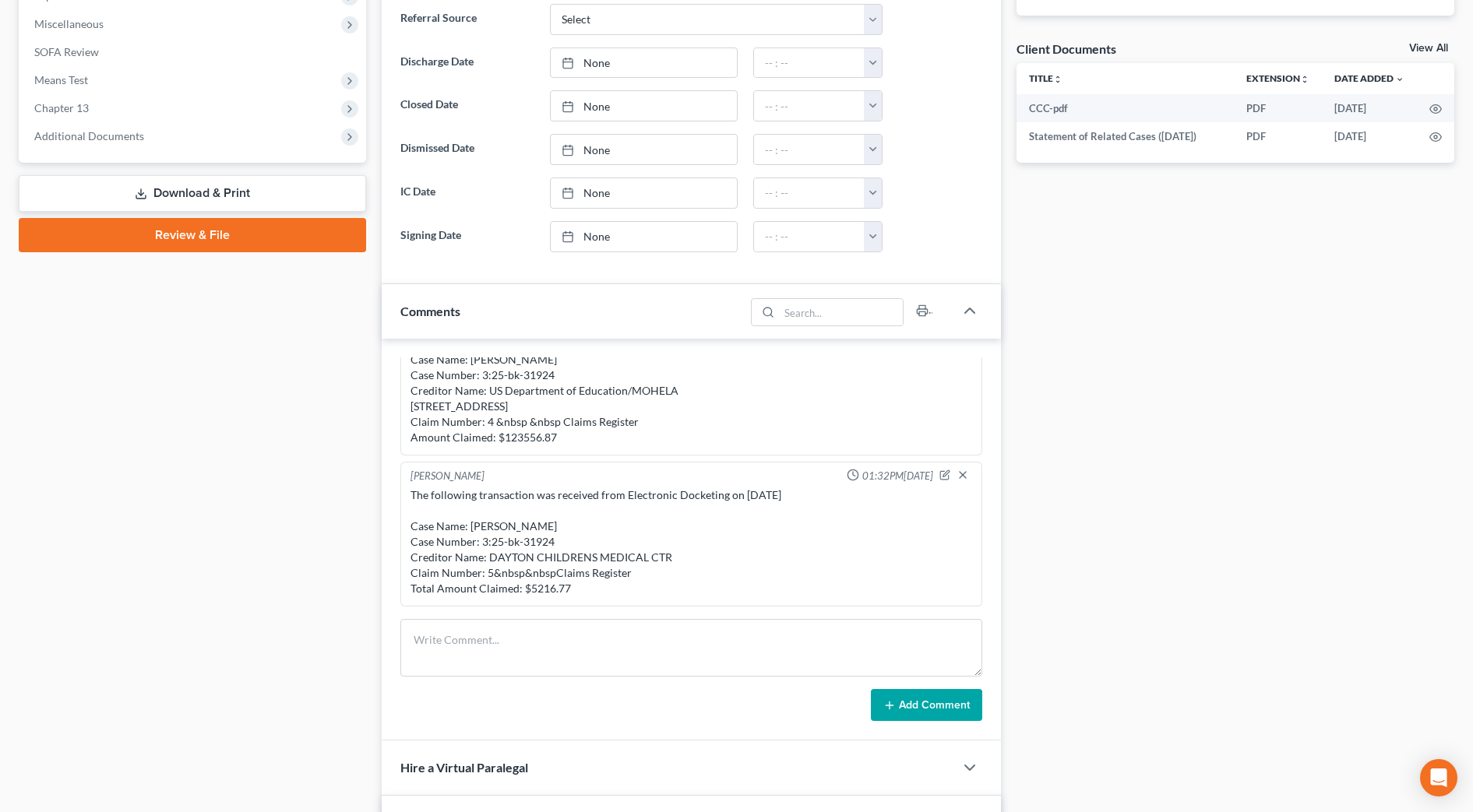
scroll to position [584, 0]
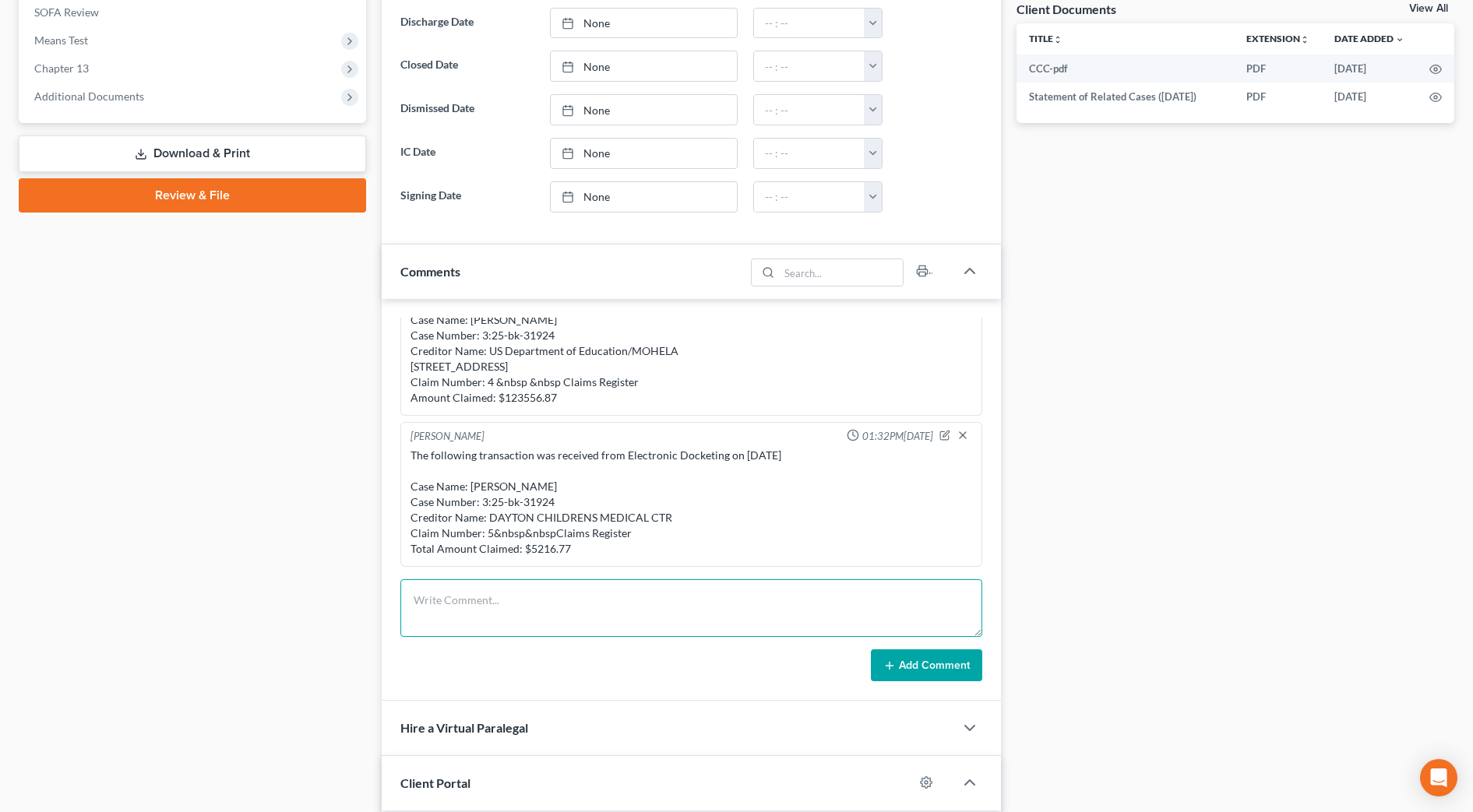
click at [568, 609] on textarea at bounding box center [691, 608] width 582 height 57
paste textarea "The following transaction was received from ^Solomon, Tracey on 10/07/2025 at 0…"
type textarea "The following transaction was received from ^Solomon, Tracey on 10/07/2025 at 0…"
click at [929, 664] on button "Add Comment" at bounding box center [926, 666] width 112 height 32
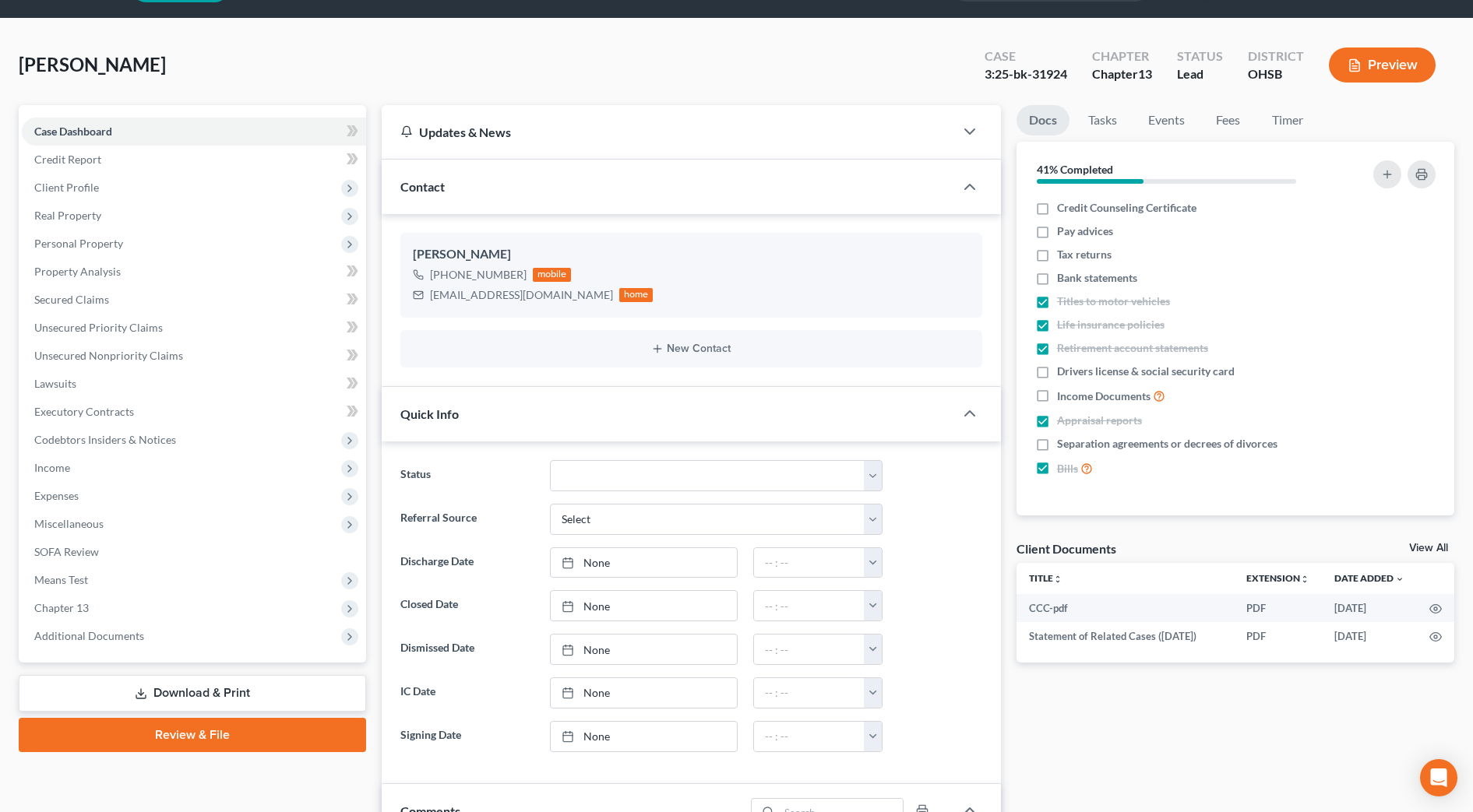
scroll to position [0, 0]
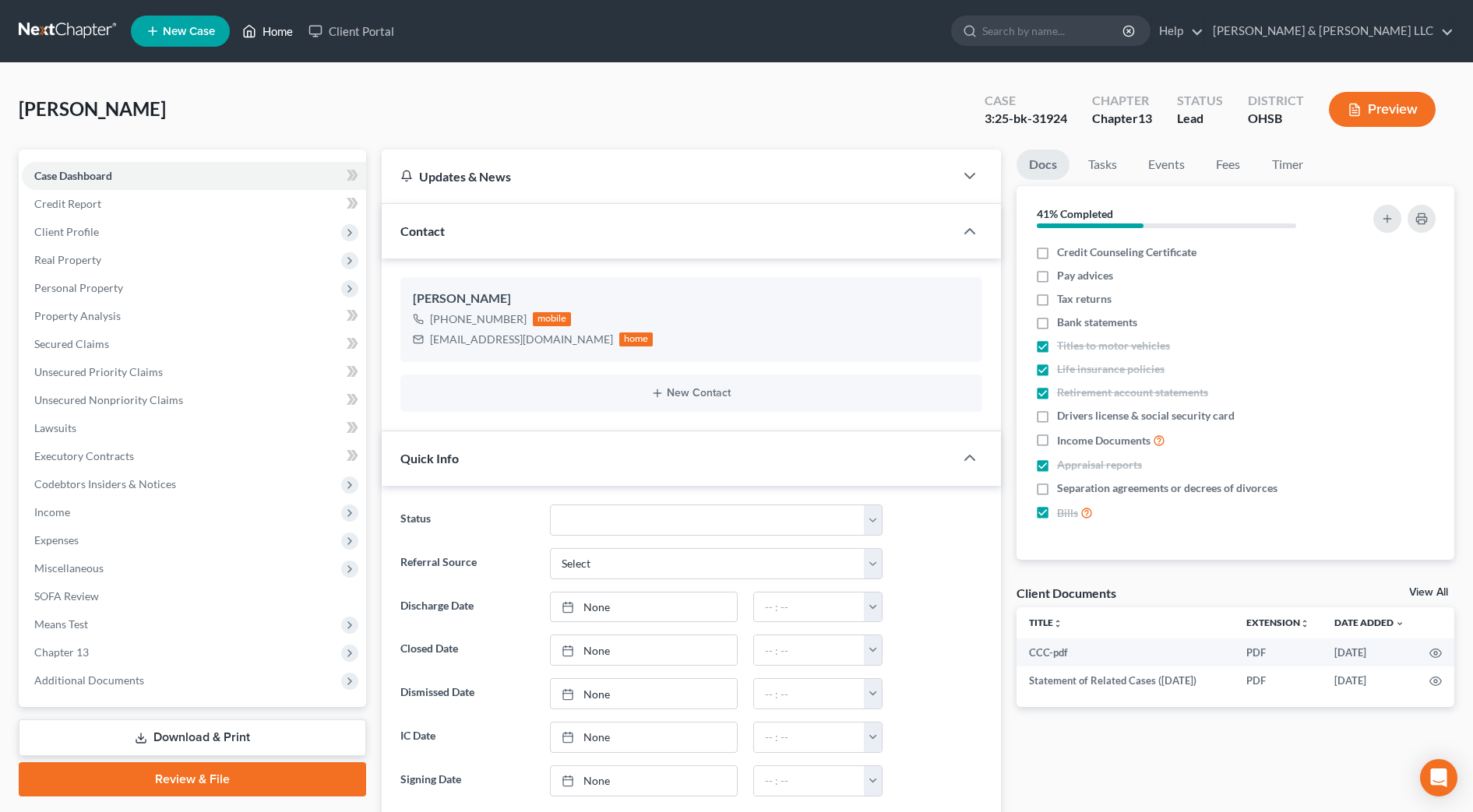
drag, startPoint x: 276, startPoint y: 20, endPoint x: 289, endPoint y: 16, distance: 13.6
click at [276, 20] on link "Home" at bounding box center [267, 31] width 66 height 28
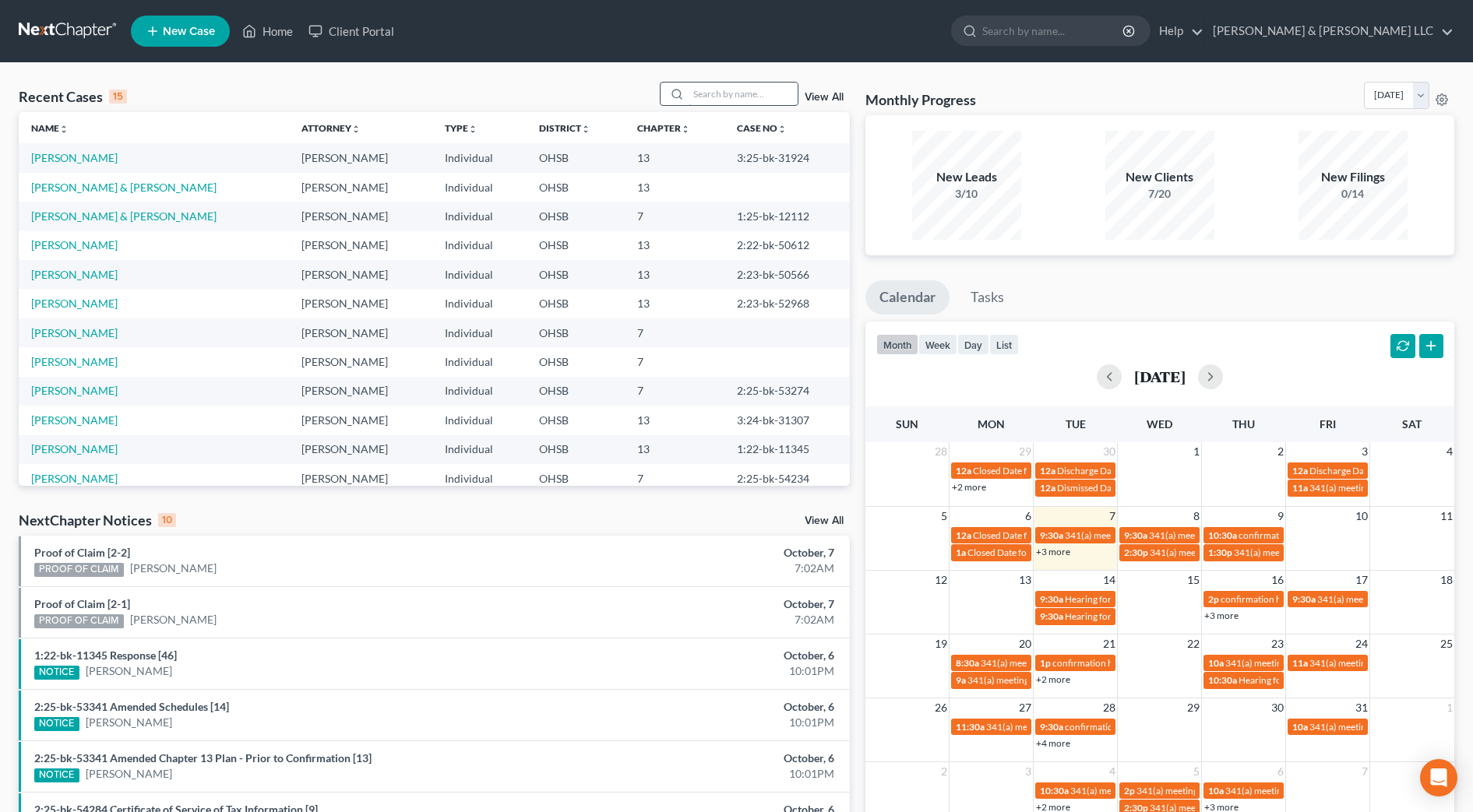
click at [697, 96] on input "search" at bounding box center [744, 94] width 109 height 23
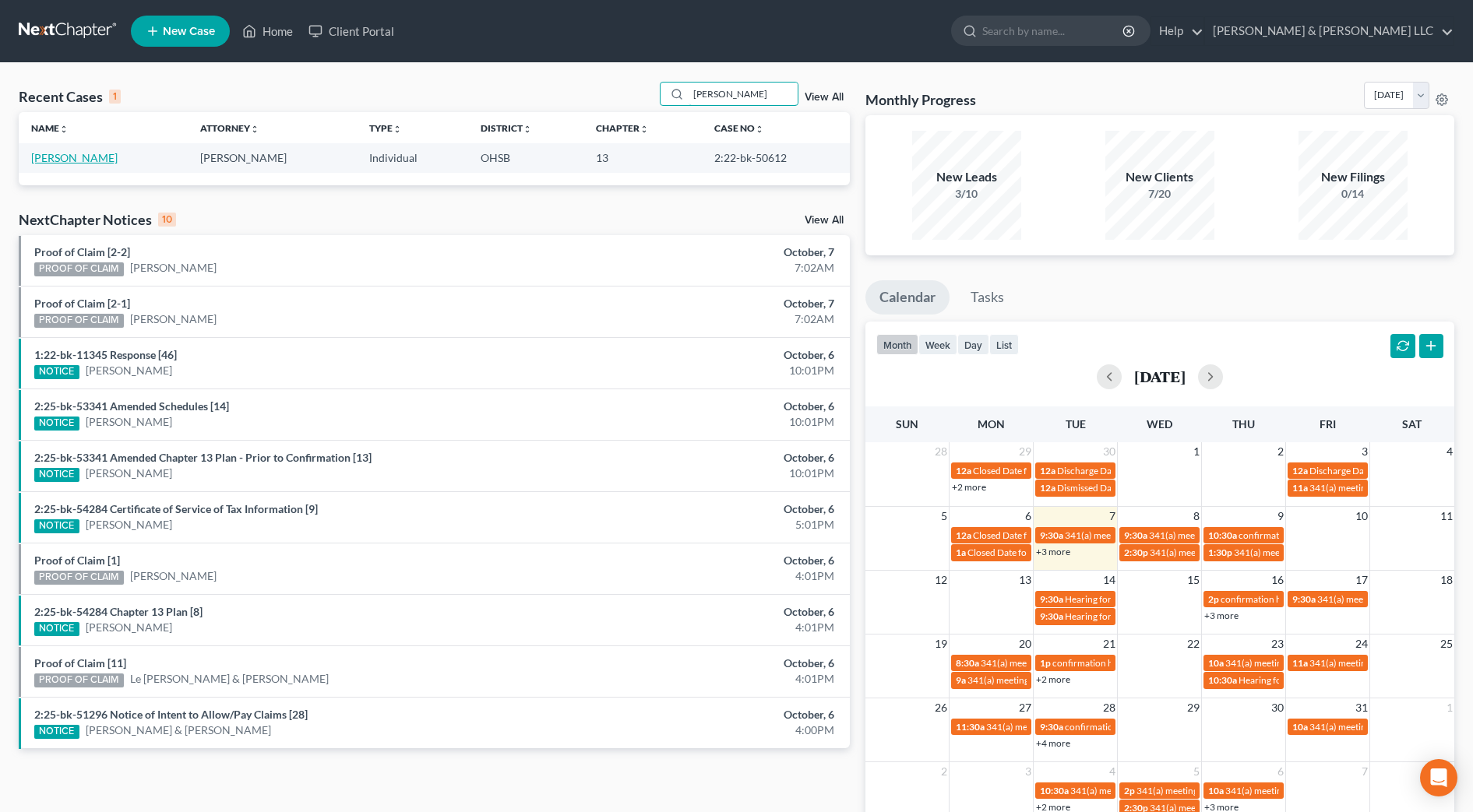
type input "huy"
click at [44, 157] on link "Huy, Chanda" at bounding box center [75, 158] width 86 height 13
